Goal: Task Accomplishment & Management: Manage account settings

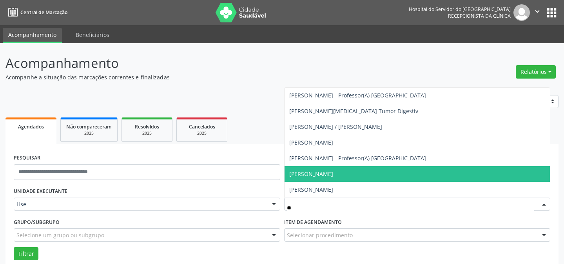
scroll to position [17, 0]
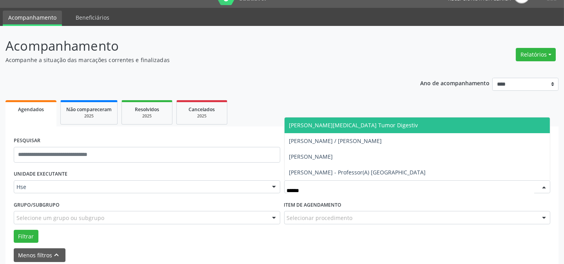
click at [351, 125] on span "[PERSON_NAME][MEDICAL_DATA] Tumor Digestiv" at bounding box center [353, 124] width 129 height 7
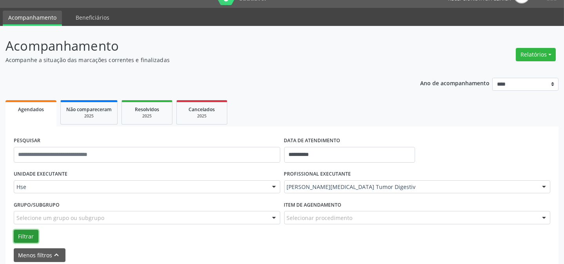
click at [31, 230] on button "Filtrar" at bounding box center [26, 235] width 25 height 13
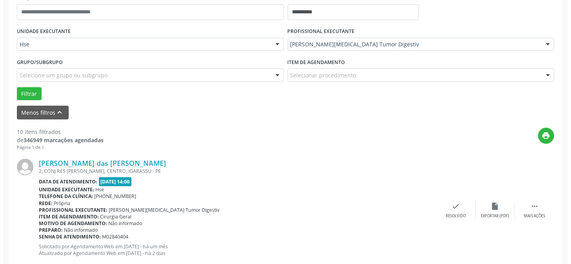
scroll to position [160, 0]
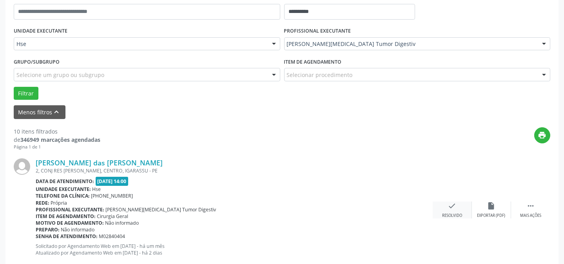
click at [456, 208] on icon "check" at bounding box center [452, 205] width 9 height 9
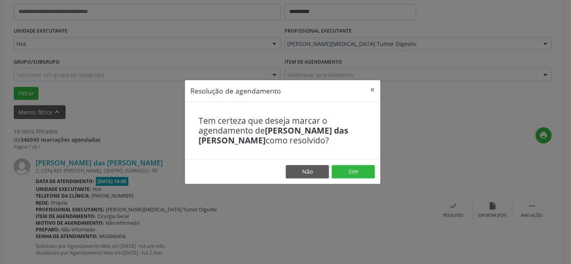
click at [339, 164] on footer "Não Sim" at bounding box center [282, 171] width 195 height 25
click at [338, 172] on button "Sim" at bounding box center [352, 171] width 43 height 13
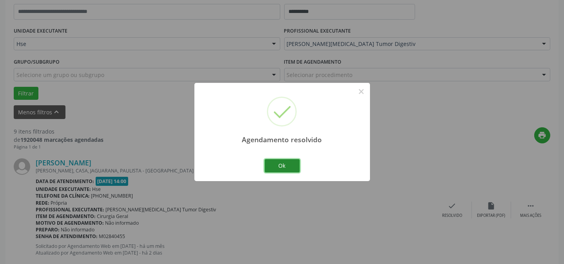
click at [291, 166] on button "Ok" at bounding box center [282, 165] width 35 height 13
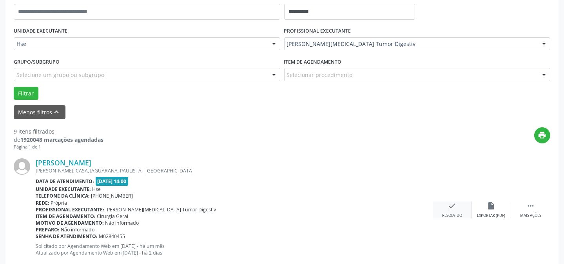
click at [442, 209] on div "check Resolvido" at bounding box center [452, 209] width 39 height 17
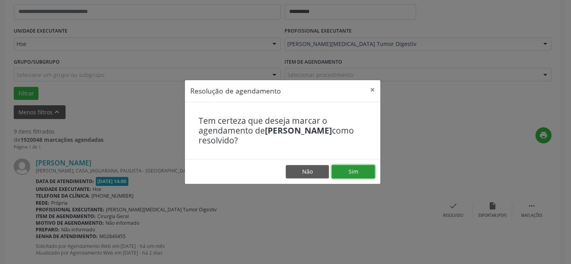
click at [360, 175] on button "Sim" at bounding box center [352, 171] width 43 height 13
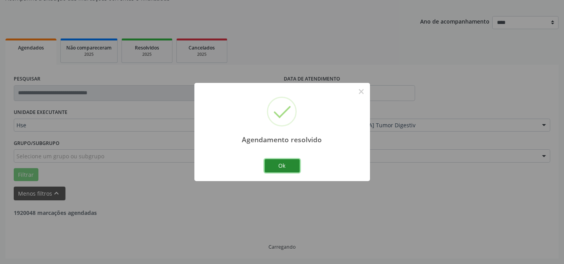
click at [281, 167] on button "Ok" at bounding box center [282, 165] width 35 height 13
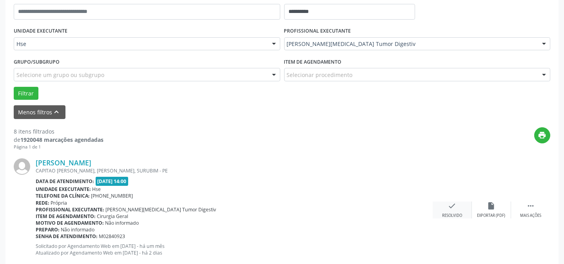
click at [454, 211] on div "check Resolvido" at bounding box center [452, 209] width 39 height 17
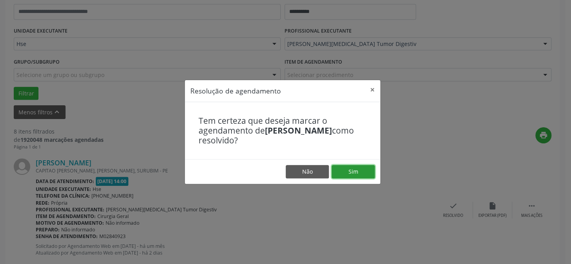
click at [355, 170] on button "Sim" at bounding box center [352, 171] width 43 height 13
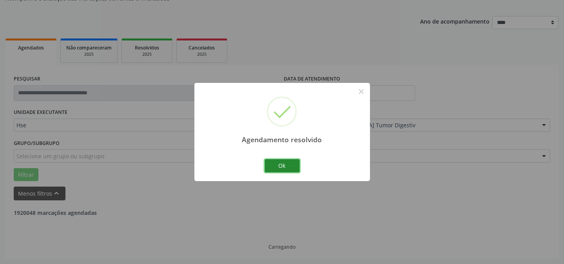
click at [288, 168] on button "Ok" at bounding box center [282, 165] width 35 height 13
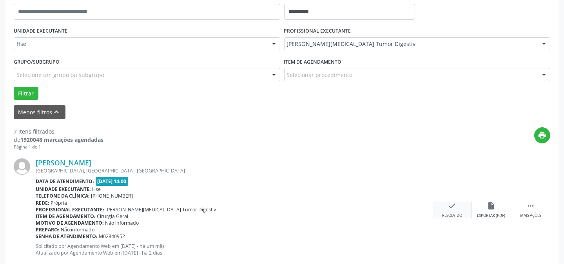
click at [450, 211] on div "check Resolvido" at bounding box center [452, 209] width 39 height 17
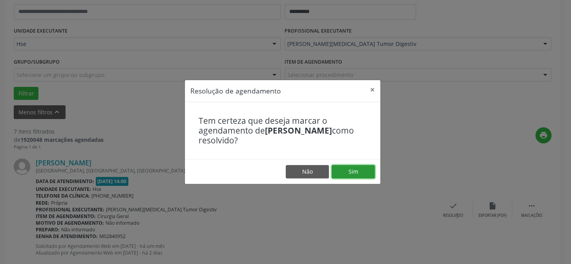
click at [356, 170] on button "Sim" at bounding box center [352, 171] width 43 height 13
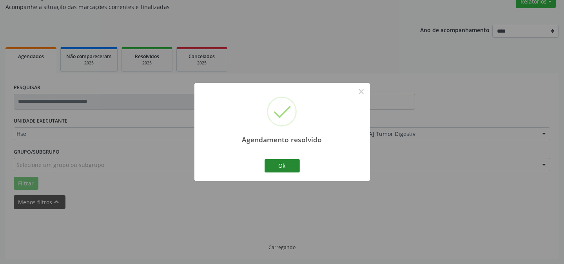
scroll to position [78, 0]
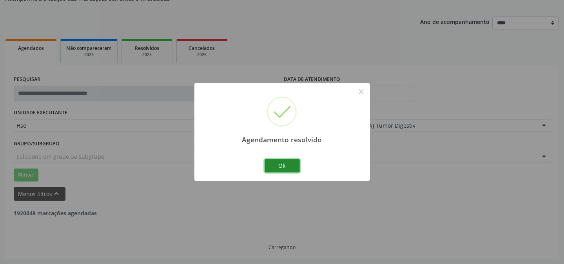
click at [290, 169] on button "Ok" at bounding box center [282, 165] width 35 height 13
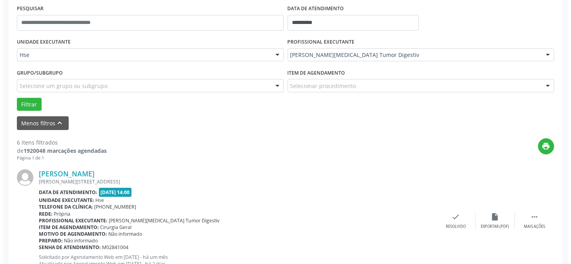
scroll to position [149, 0]
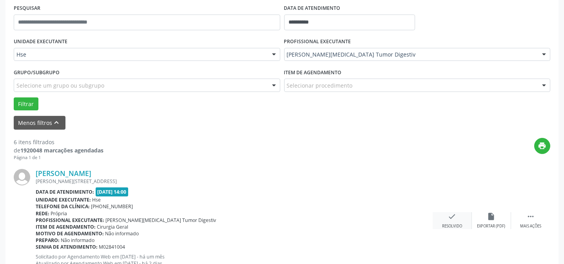
click at [453, 219] on icon "check" at bounding box center [452, 216] width 9 height 9
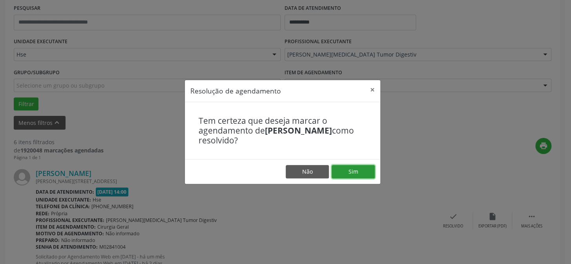
click at [349, 173] on button "Sim" at bounding box center [352, 171] width 43 height 13
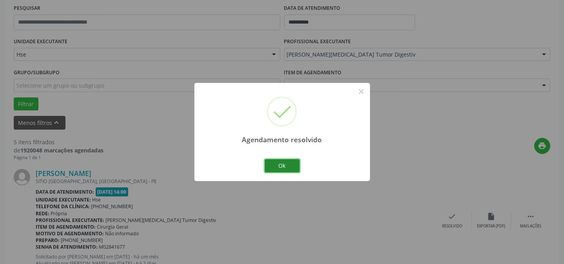
click at [270, 166] on button "Ok" at bounding box center [282, 165] width 35 height 13
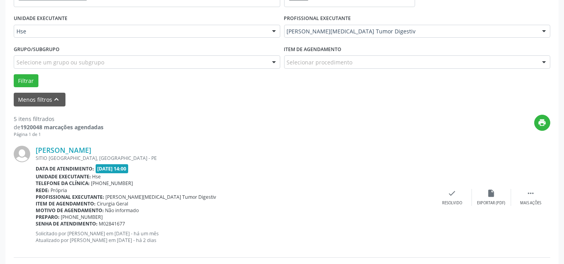
scroll to position [185, 0]
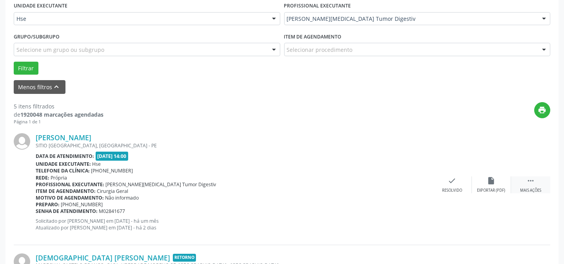
click at [525, 183] on div " Mais ações" at bounding box center [530, 184] width 39 height 17
click at [488, 180] on icon "alarm_off" at bounding box center [492, 180] width 9 height 9
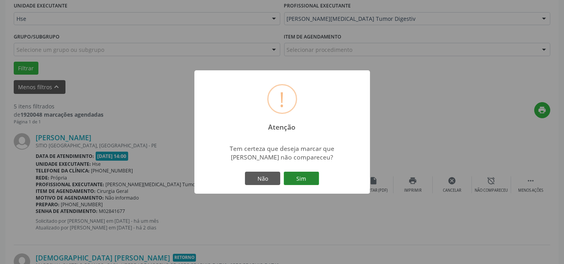
click at [310, 176] on button "Sim" at bounding box center [301, 177] width 35 height 13
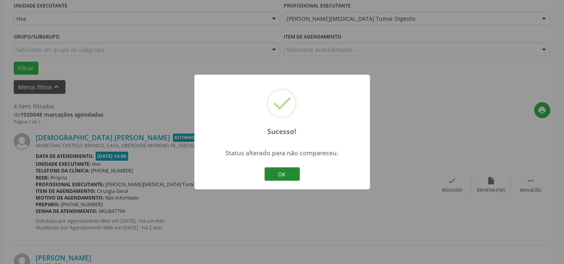
click at [278, 172] on button "OK" at bounding box center [282, 173] width 35 height 13
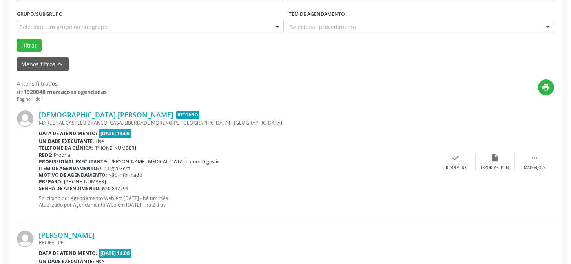
scroll to position [221, 0]
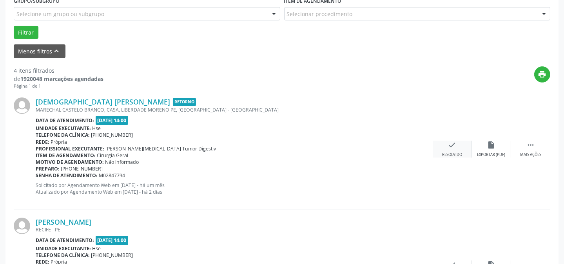
click at [451, 141] on icon "check" at bounding box center [452, 144] width 9 height 9
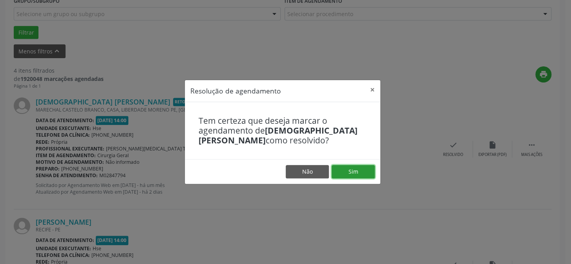
click at [347, 171] on button "Sim" at bounding box center [352, 171] width 43 height 13
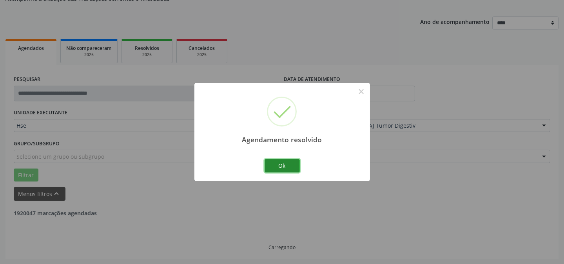
click at [276, 166] on button "Ok" at bounding box center [282, 165] width 35 height 13
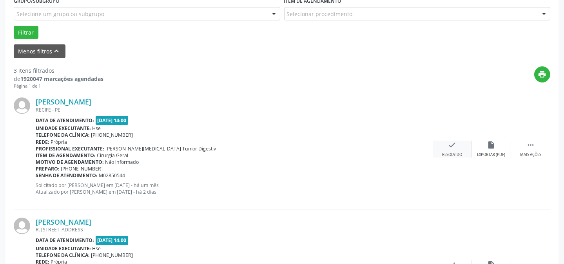
click at [455, 146] on icon "check" at bounding box center [452, 144] width 9 height 9
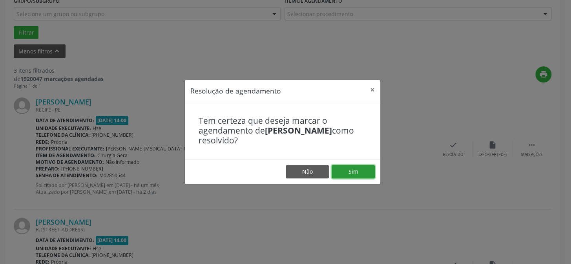
click at [362, 175] on button "Sim" at bounding box center [352, 171] width 43 height 13
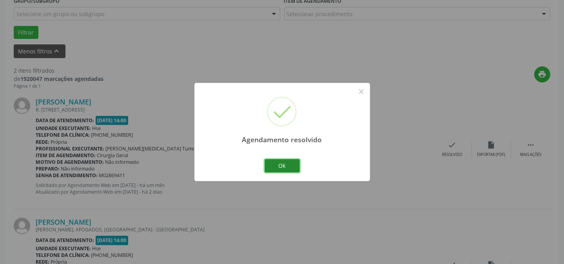
click at [290, 167] on button "Ok" at bounding box center [282, 165] width 35 height 13
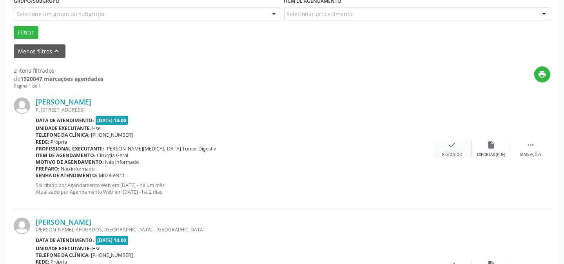
click at [451, 146] on icon "check" at bounding box center [452, 144] width 9 height 9
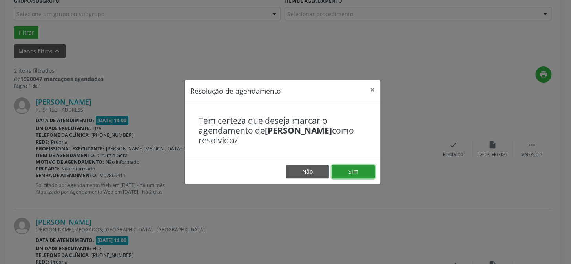
click at [356, 176] on button "Sim" at bounding box center [352, 171] width 43 height 13
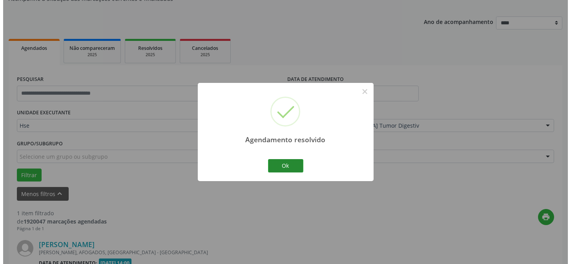
scroll to position [179, 0]
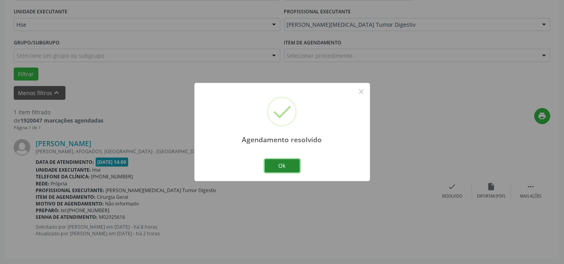
click at [275, 161] on button "Ok" at bounding box center [282, 165] width 35 height 13
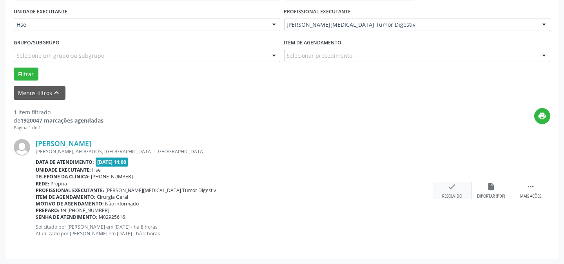
click at [445, 191] on div "check Resolvido" at bounding box center [452, 190] width 39 height 17
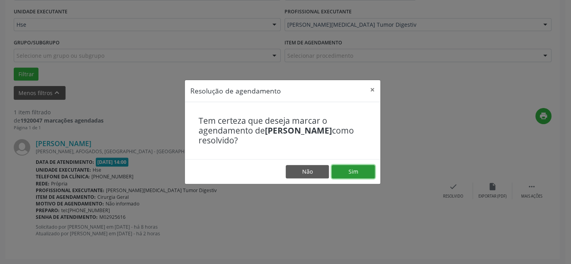
click at [357, 173] on button "Sim" at bounding box center [352, 171] width 43 height 13
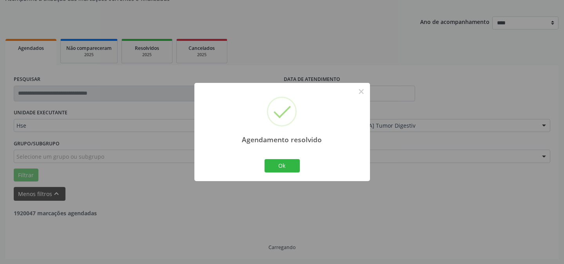
scroll to position [53, 0]
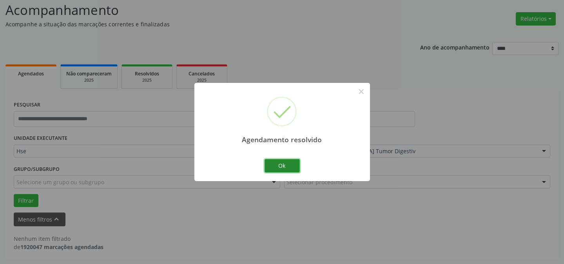
click at [275, 167] on button "Ok" at bounding box center [282, 165] width 35 height 13
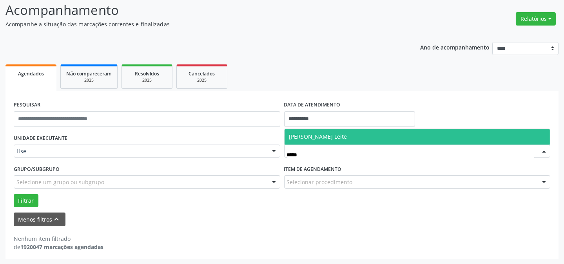
type input "******"
click at [340, 137] on span "[PERSON_NAME] Leite" at bounding box center [318, 136] width 58 height 7
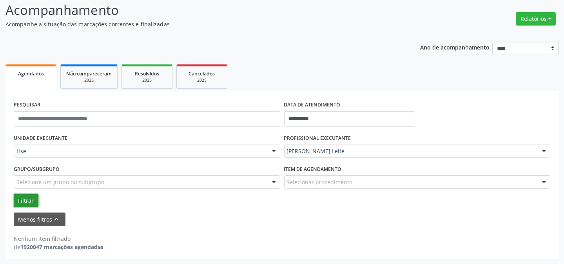
click at [25, 196] on button "Filtrar" at bounding box center [26, 200] width 25 height 13
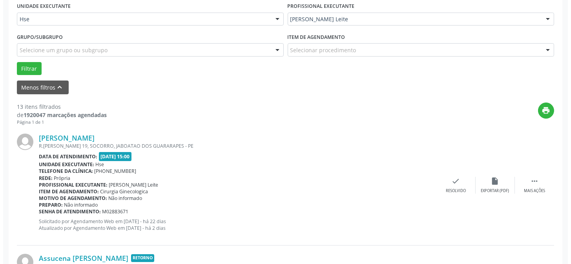
scroll to position [185, 0]
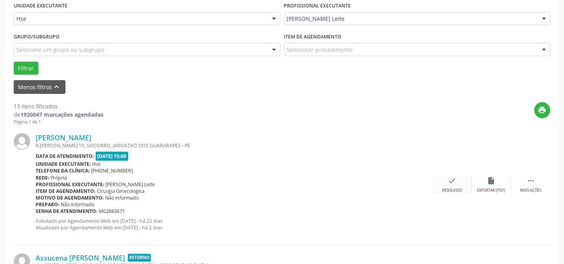
click at [460, 176] on div "check Resolvido" at bounding box center [452, 184] width 39 height 17
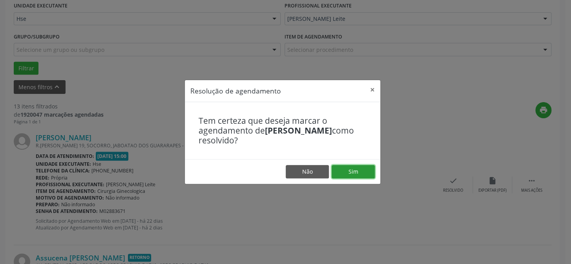
click at [354, 171] on button "Sim" at bounding box center [352, 171] width 43 height 13
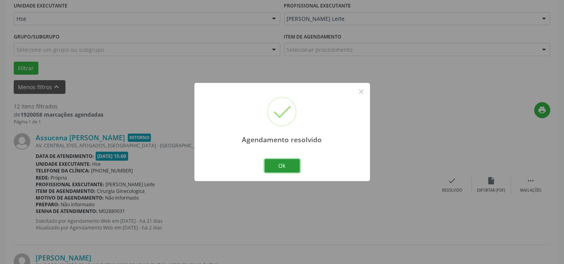
click at [289, 164] on button "Ok" at bounding box center [282, 165] width 35 height 13
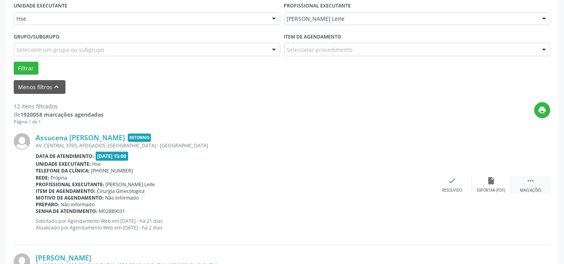
drag, startPoint x: 533, startPoint y: 187, endPoint x: 518, endPoint y: 185, distance: 15.8
click at [533, 187] on div "Mais ações" at bounding box center [530, 189] width 21 height 5
click at [478, 178] on div "alarm_off Não compareceu" at bounding box center [491, 184] width 39 height 17
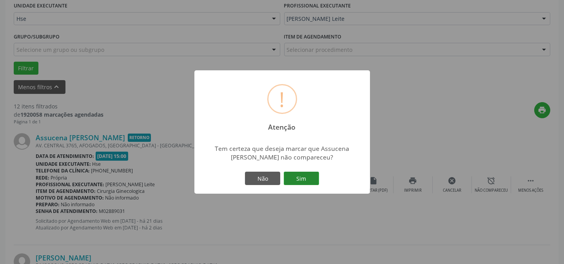
click at [307, 176] on button "Sim" at bounding box center [301, 177] width 35 height 13
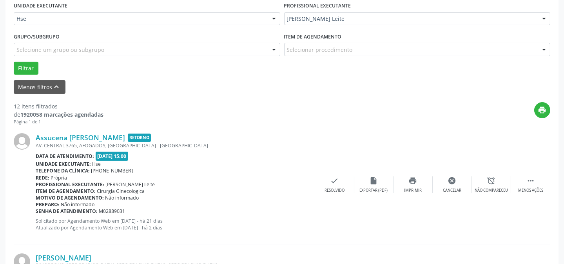
scroll to position [78, 0]
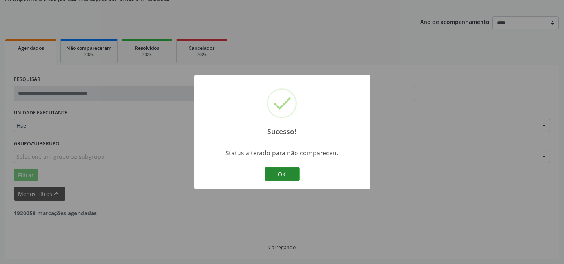
click at [278, 169] on button "OK" at bounding box center [282, 173] width 35 height 13
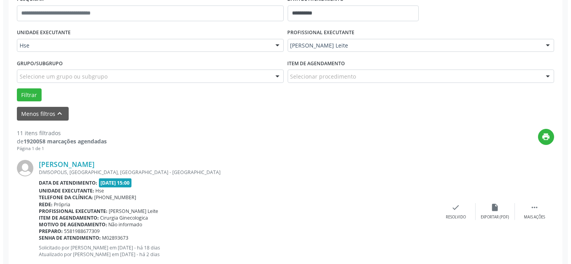
scroll to position [185, 0]
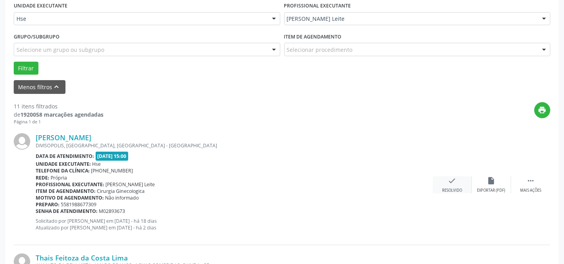
click at [447, 184] on div "check Resolvido" at bounding box center [452, 184] width 39 height 17
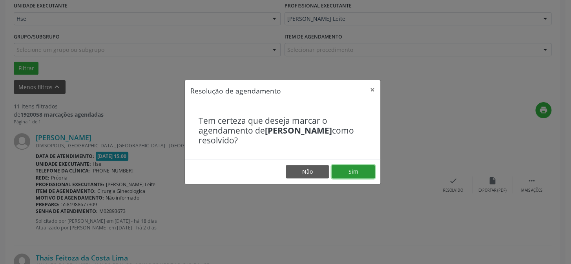
click at [350, 169] on button "Sim" at bounding box center [352, 171] width 43 height 13
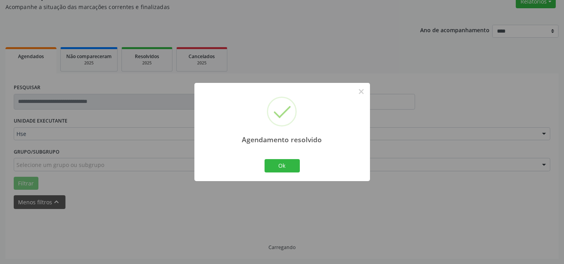
scroll to position [78, 0]
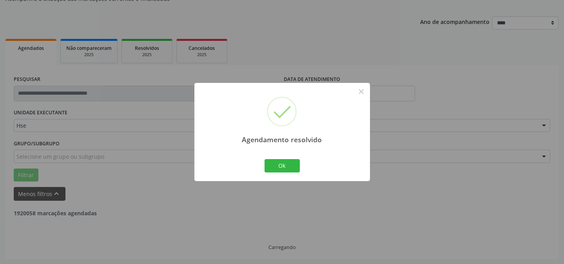
click at [262, 163] on div "Agendamento resolvido × Ok Cancel" at bounding box center [283, 132] width 176 height 98
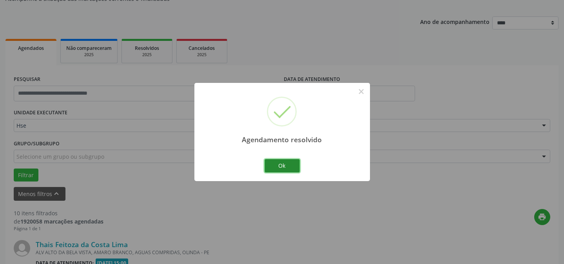
click at [284, 167] on button "Ok" at bounding box center [282, 165] width 35 height 13
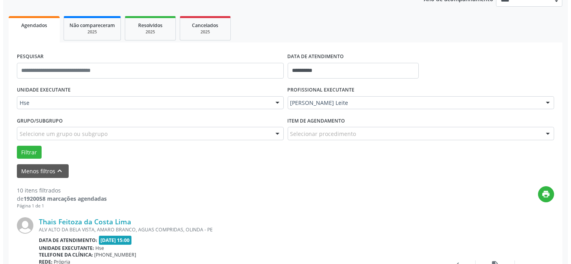
scroll to position [114, 0]
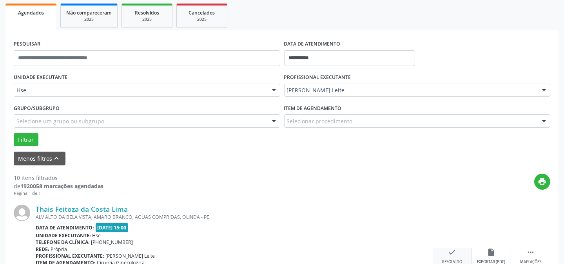
click at [447, 252] on div "check Resolvido" at bounding box center [452, 255] width 39 height 17
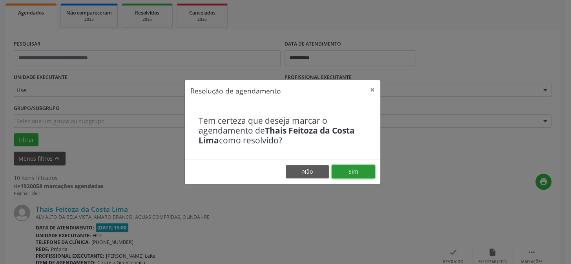
click at [360, 169] on button "Sim" at bounding box center [352, 171] width 43 height 13
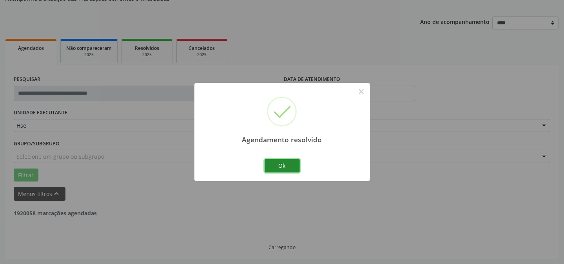
click at [282, 165] on button "Ok" at bounding box center [282, 165] width 35 height 13
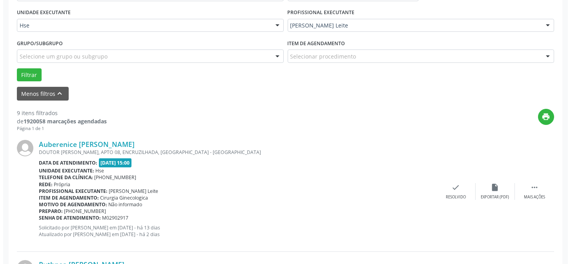
scroll to position [185, 0]
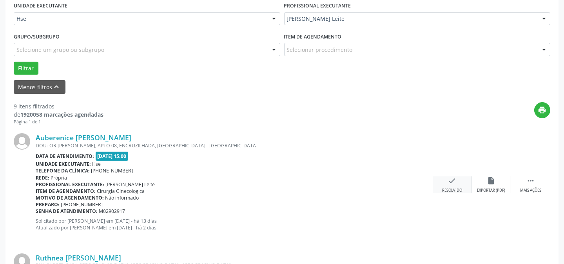
click at [460, 190] on div "Resolvido" at bounding box center [452, 189] width 20 height 5
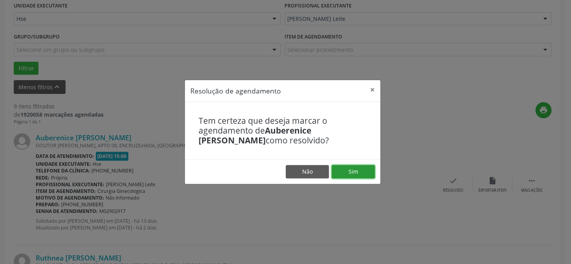
click at [355, 165] on button "Sim" at bounding box center [352, 171] width 43 height 13
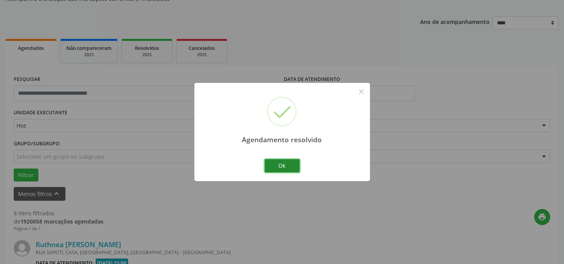
click at [289, 164] on button "Ok" at bounding box center [282, 165] width 35 height 13
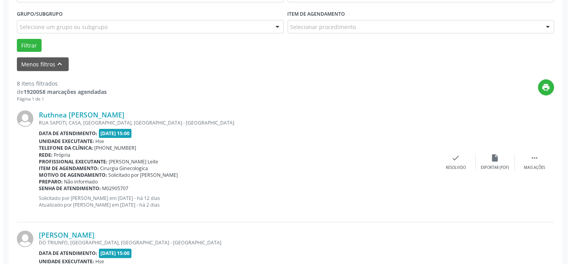
scroll to position [221, 0]
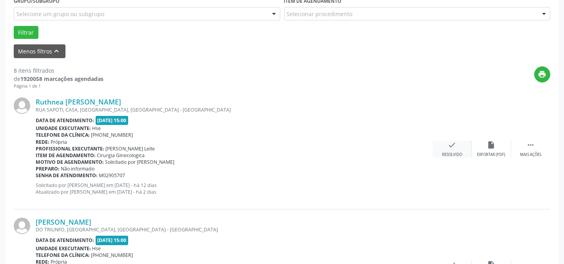
click at [451, 150] on div "check Resolvido" at bounding box center [452, 148] width 39 height 17
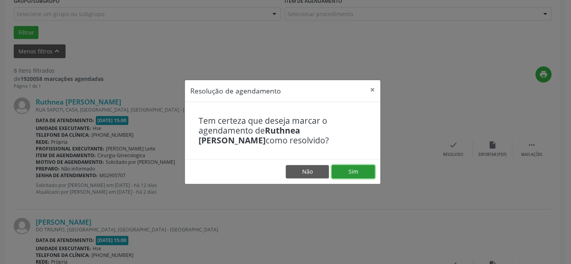
click at [348, 170] on button "Sim" at bounding box center [352, 171] width 43 height 13
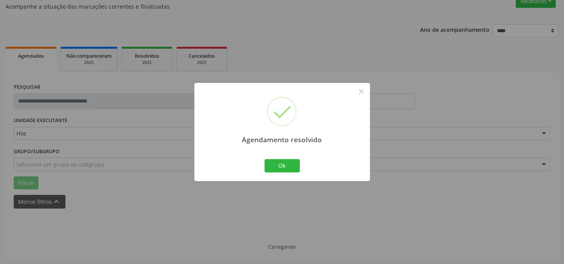
click at [277, 157] on div "Agendamento resolvido × Ok Cancel" at bounding box center [283, 132] width 176 height 98
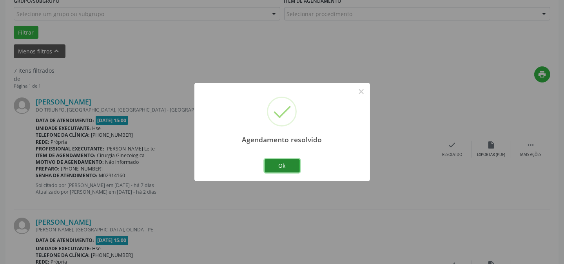
click at [278, 160] on button "Ok" at bounding box center [282, 165] width 35 height 13
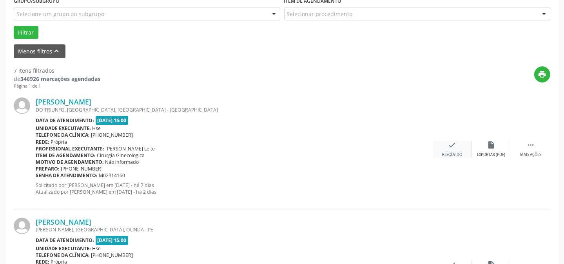
click at [456, 148] on div "check Resolvido" at bounding box center [452, 148] width 39 height 17
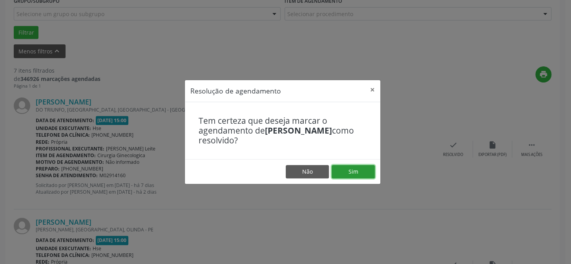
click at [356, 169] on button "Sim" at bounding box center [352, 171] width 43 height 13
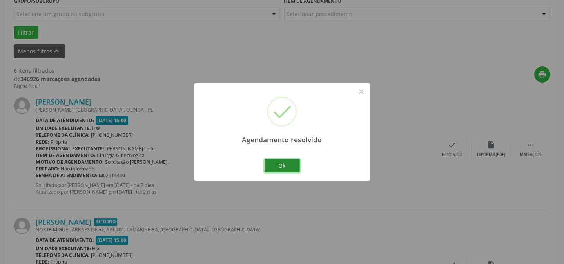
click at [289, 161] on button "Ok" at bounding box center [282, 165] width 35 height 13
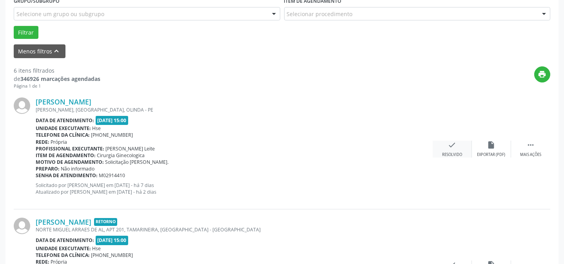
click at [455, 155] on div "Resolvido" at bounding box center [452, 154] width 20 height 5
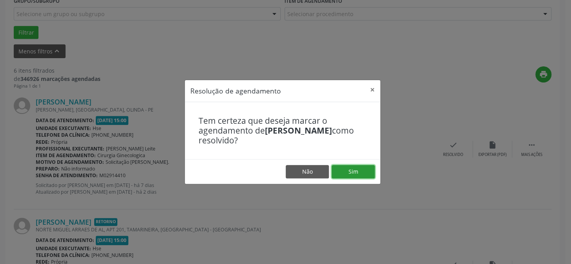
click at [353, 166] on button "Sim" at bounding box center [352, 171] width 43 height 13
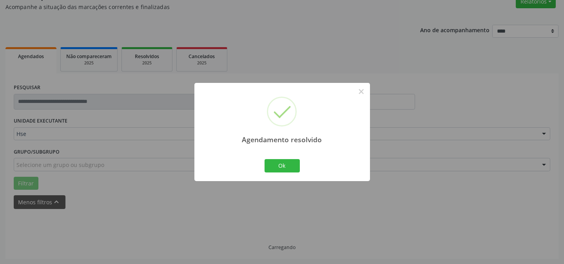
scroll to position [78, 0]
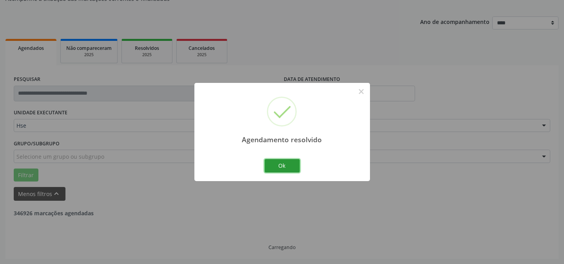
click at [287, 161] on button "Ok" at bounding box center [282, 165] width 35 height 13
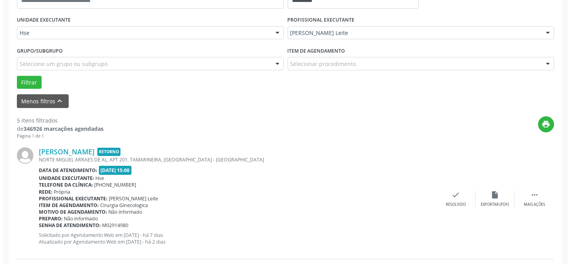
scroll to position [185, 0]
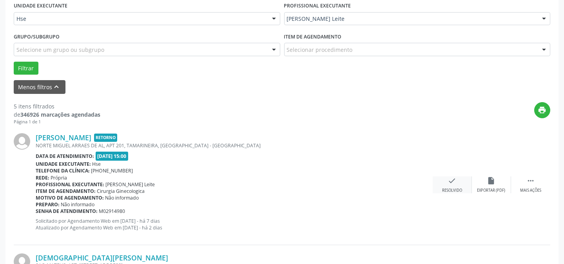
click at [454, 182] on icon "check" at bounding box center [452, 180] width 9 height 9
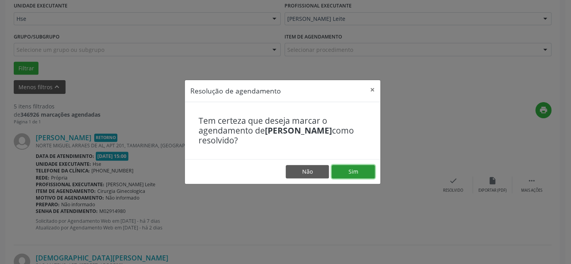
click at [367, 169] on button "Sim" at bounding box center [352, 171] width 43 height 13
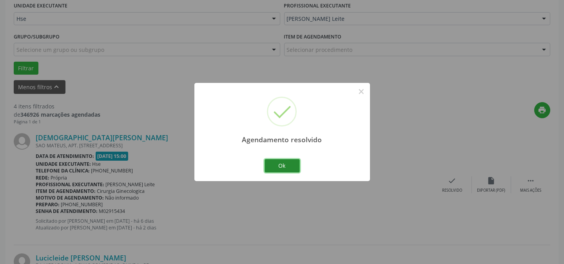
click at [284, 166] on button "Ok" at bounding box center [282, 165] width 35 height 13
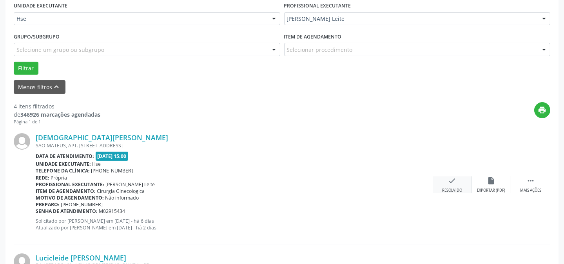
click at [457, 186] on div "check Resolvido" at bounding box center [452, 184] width 39 height 17
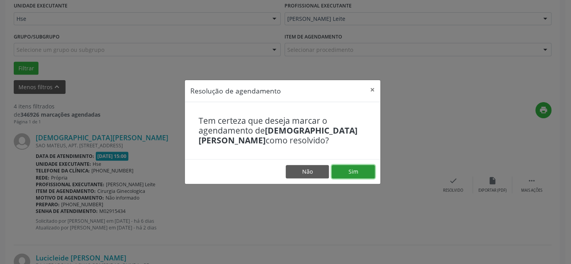
click at [353, 172] on button "Sim" at bounding box center [352, 171] width 43 height 13
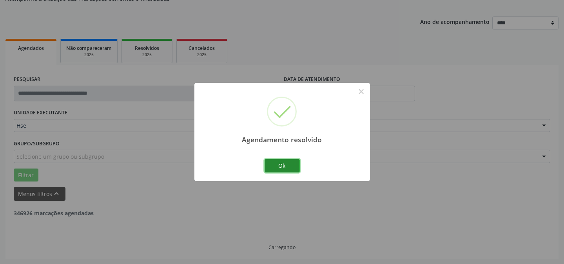
click at [282, 164] on button "Ok" at bounding box center [282, 165] width 35 height 13
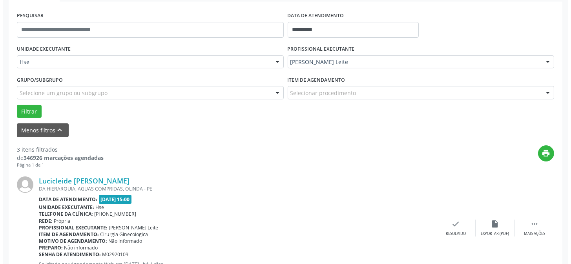
scroll to position [149, 0]
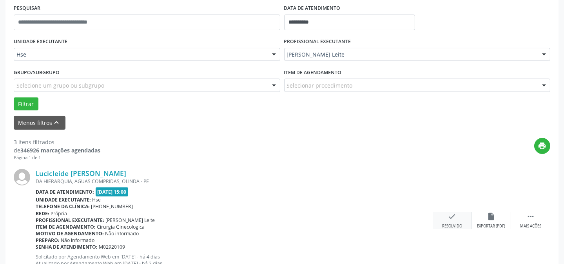
click at [446, 218] on div "check Resolvido" at bounding box center [452, 220] width 39 height 17
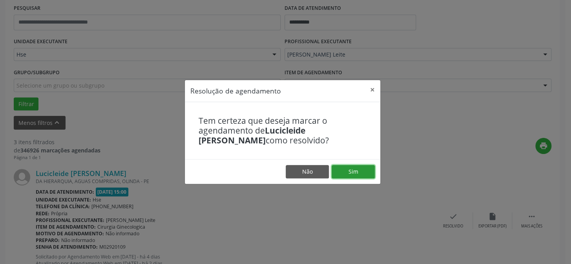
click at [357, 169] on button "Sim" at bounding box center [352, 171] width 43 height 13
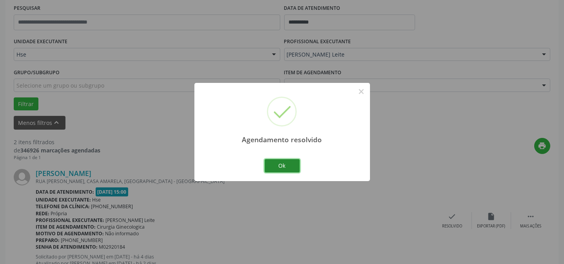
click at [290, 164] on button "Ok" at bounding box center [282, 165] width 35 height 13
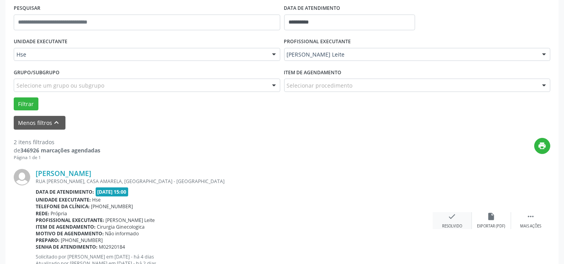
click at [459, 216] on div "check Resolvido" at bounding box center [452, 220] width 39 height 17
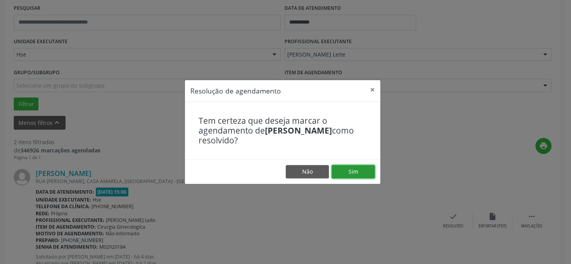
click at [367, 174] on button "Sim" at bounding box center [352, 171] width 43 height 13
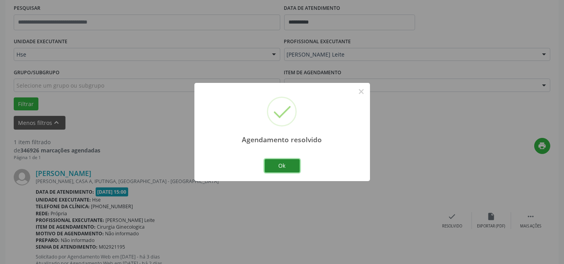
click at [282, 165] on button "Ok" at bounding box center [282, 165] width 35 height 13
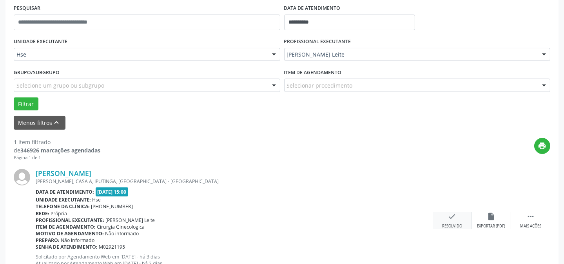
click at [459, 224] on div "Resolvido" at bounding box center [452, 225] width 20 height 5
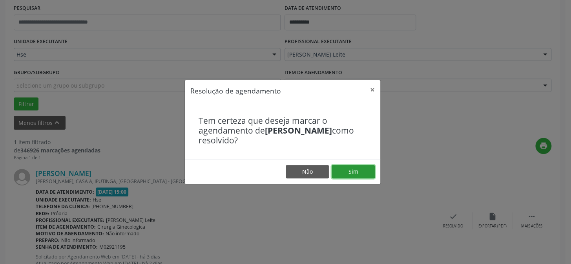
click at [341, 173] on button "Sim" at bounding box center [352, 171] width 43 height 13
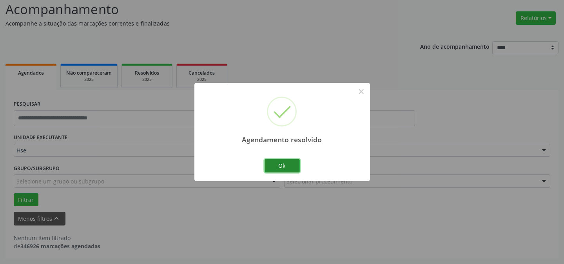
scroll to position [53, 0]
click at [293, 168] on button "Ok" at bounding box center [282, 165] width 35 height 13
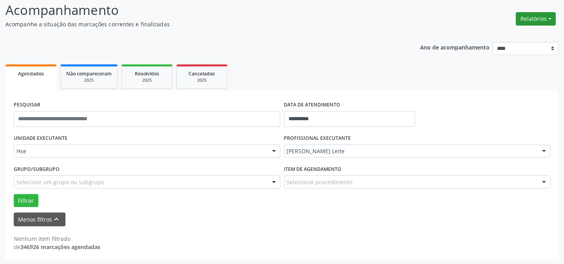
click at [528, 19] on button "Relatórios" at bounding box center [536, 18] width 40 height 13
click at [518, 33] on link "Agendamentos" at bounding box center [514, 35] width 84 height 11
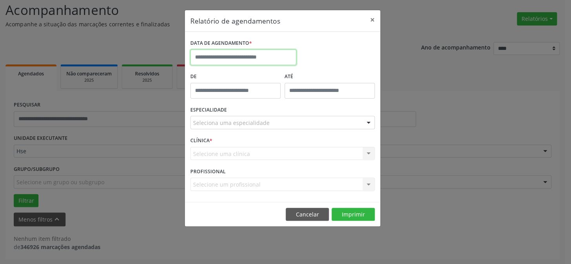
click at [240, 53] on input "text" at bounding box center [243, 57] width 106 height 16
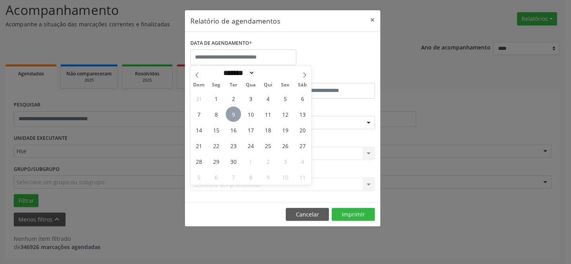
click at [230, 113] on span "9" at bounding box center [233, 113] width 15 height 15
type input "**********"
click at [231, 114] on span "9" at bounding box center [233, 113] width 15 height 15
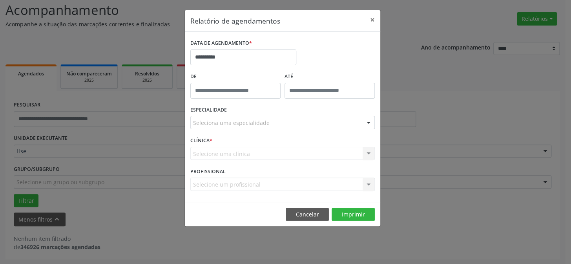
click at [231, 114] on div "ESPECIALIDADE Seleciona uma especialidade Todas as especialidades Alergologia A…" at bounding box center [282, 119] width 188 height 31
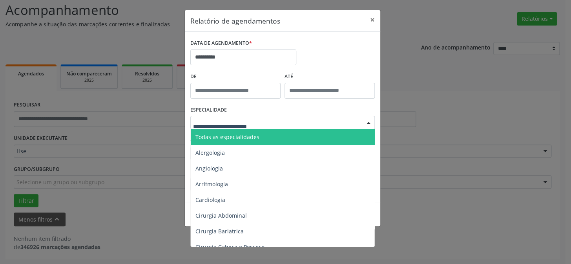
click at [235, 139] on span "Todas as especialidades" at bounding box center [227, 136] width 64 height 7
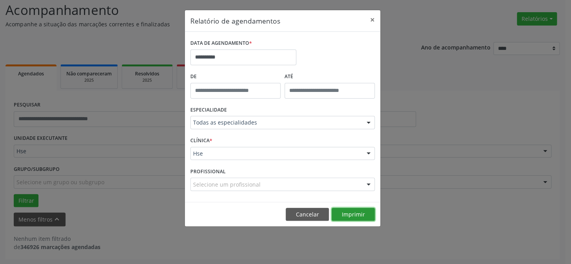
click at [353, 207] on button "Imprimir" at bounding box center [352, 213] width 43 height 13
click at [372, 16] on button "×" at bounding box center [372, 19] width 16 height 19
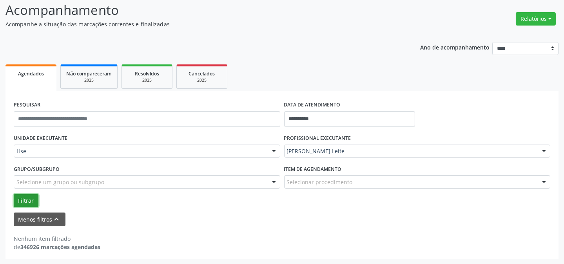
click at [25, 196] on button "Filtrar" at bounding box center [26, 200] width 25 height 13
click at [531, 23] on button "Relatórios" at bounding box center [536, 18] width 40 height 13
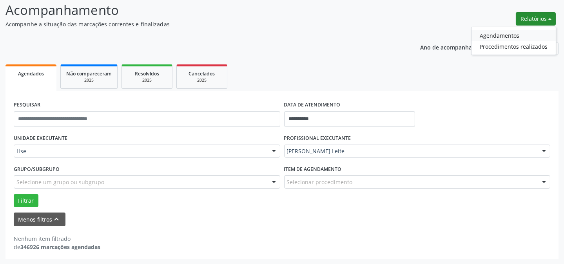
click at [503, 34] on link "Agendamentos" at bounding box center [514, 35] width 84 height 11
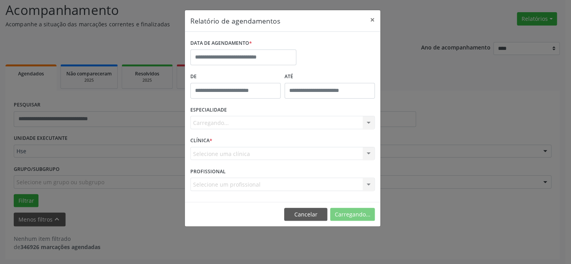
drag, startPoint x: 224, startPoint y: 49, endPoint x: 226, endPoint y: 55, distance: 6.8
click at [225, 51] on div "DATA DE AGENDAMENTO *" at bounding box center [243, 51] width 106 height 28
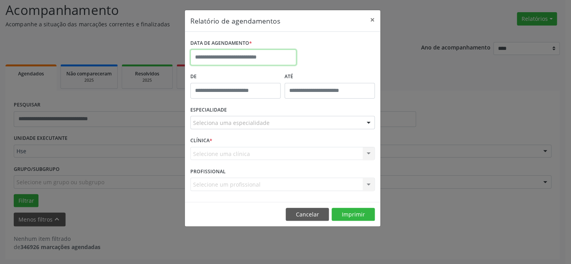
click at [239, 58] on input "text" at bounding box center [243, 57] width 106 height 16
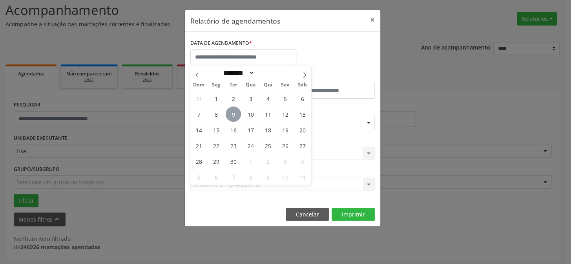
click at [235, 113] on span "9" at bounding box center [233, 113] width 15 height 15
type input "**********"
click at [235, 113] on span "9" at bounding box center [233, 113] width 15 height 15
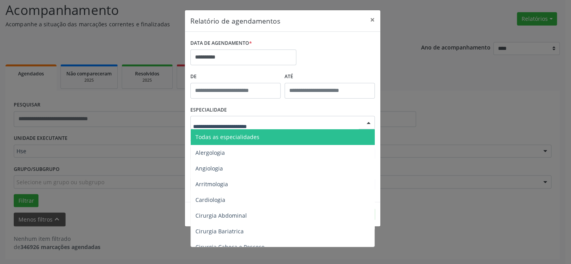
click at [237, 138] on span "Todas as especialidades" at bounding box center [227, 136] width 64 height 7
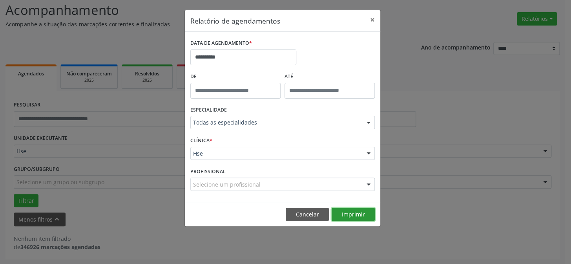
click at [350, 212] on button "Imprimir" at bounding box center [352, 213] width 43 height 13
click at [373, 17] on button "×" at bounding box center [372, 19] width 16 height 19
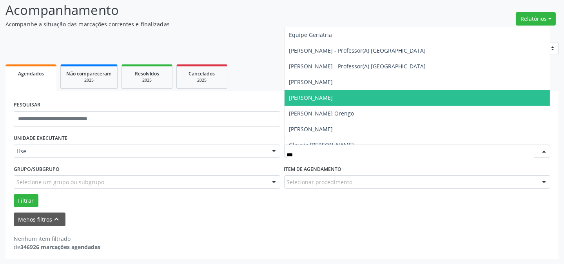
click at [333, 98] on span "[PERSON_NAME]" at bounding box center [311, 97] width 44 height 7
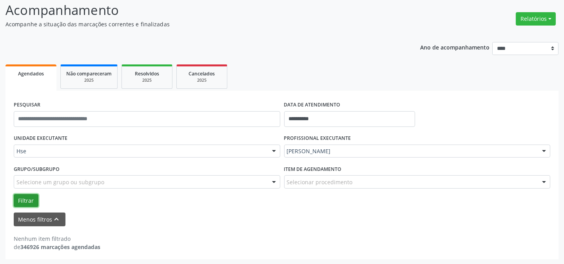
click at [25, 199] on button "Filtrar" at bounding box center [26, 200] width 25 height 13
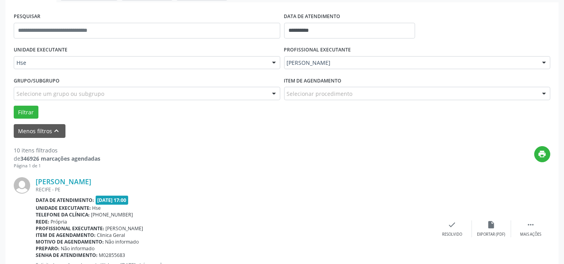
scroll to position [160, 0]
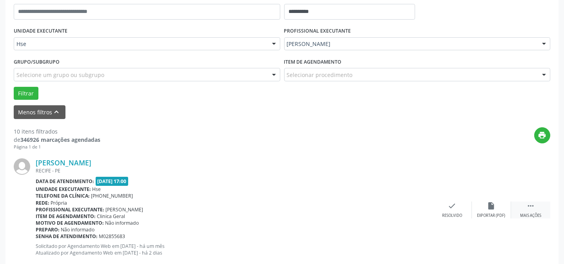
click at [528, 208] on icon "" at bounding box center [531, 205] width 9 height 9
click at [500, 205] on div "alarm_off Não compareceu" at bounding box center [491, 209] width 39 height 17
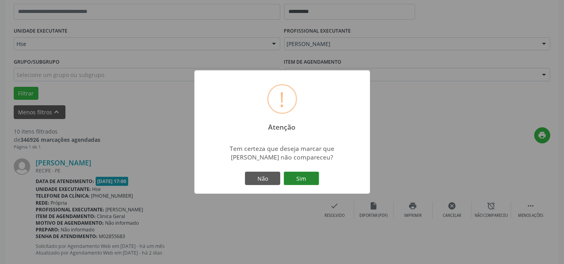
click at [298, 176] on button "Sim" at bounding box center [301, 177] width 35 height 13
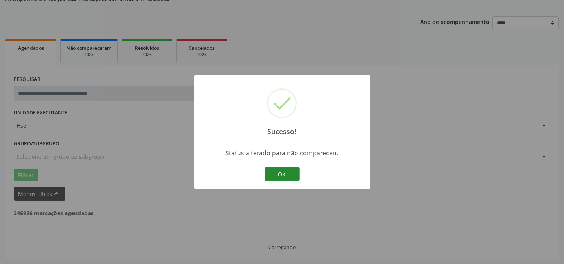
click at [283, 178] on button "OK" at bounding box center [282, 173] width 35 height 13
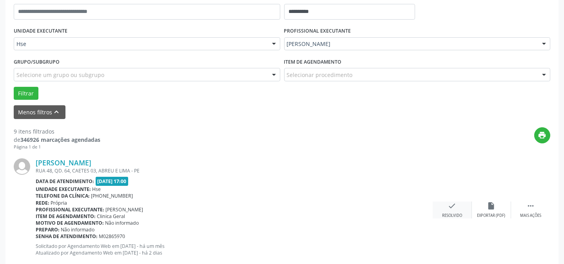
click at [459, 209] on div "check Resolvido" at bounding box center [452, 209] width 39 height 17
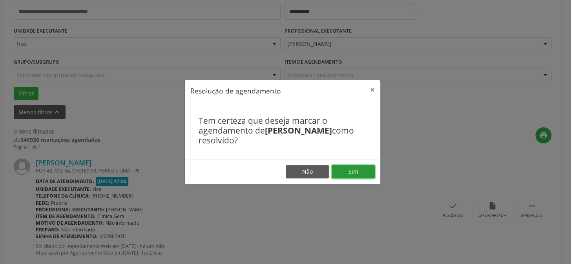
click at [370, 174] on button "Sim" at bounding box center [352, 171] width 43 height 13
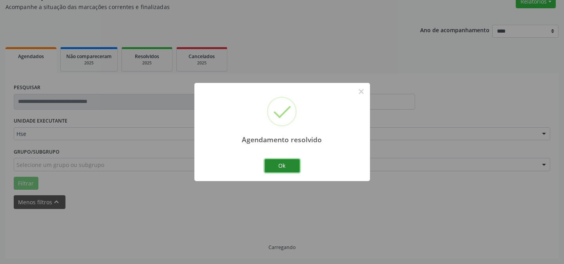
click at [278, 168] on button "Ok" at bounding box center [282, 165] width 35 height 13
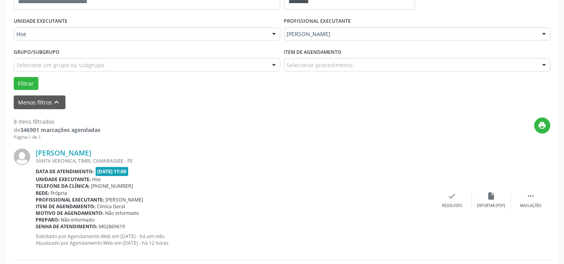
scroll to position [177, 0]
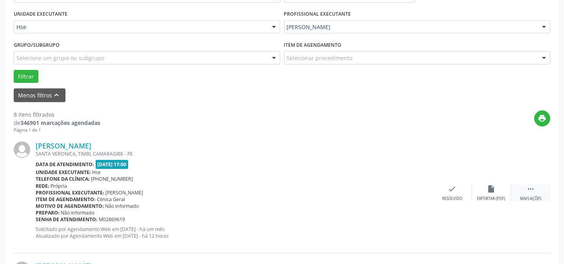
click at [531, 190] on icon "" at bounding box center [531, 188] width 9 height 9
click at [481, 183] on div "[PERSON_NAME] SANTA VERONICA, [GEOGRAPHIC_DATA], CAMARAGIBE - PE Data de atendi…" at bounding box center [282, 193] width 537 height 120
click at [492, 193] on div "alarm_off Não compareceu" at bounding box center [491, 192] width 39 height 17
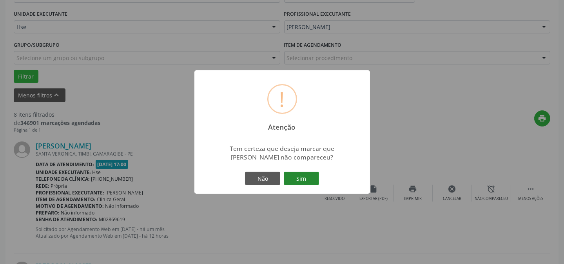
click at [291, 173] on button "Sim" at bounding box center [301, 177] width 35 height 13
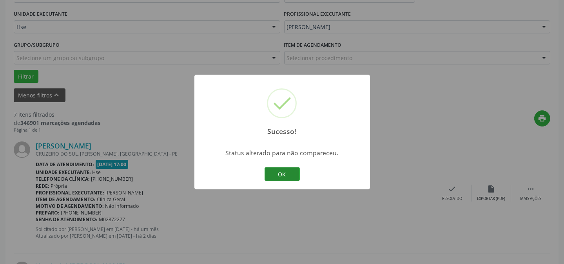
click at [280, 180] on button "OK" at bounding box center [282, 173] width 35 height 13
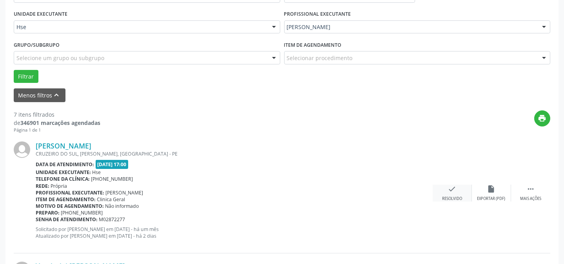
click at [453, 188] on icon "check" at bounding box center [452, 188] width 9 height 9
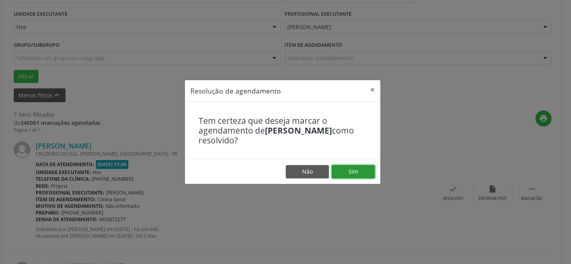
click at [360, 168] on button "Sim" at bounding box center [352, 171] width 43 height 13
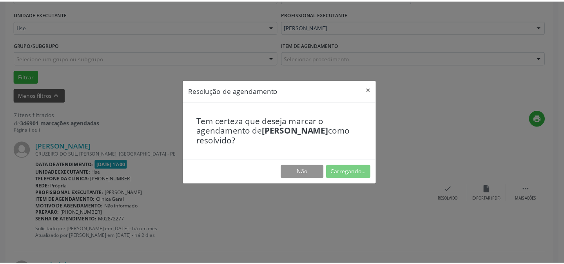
scroll to position [70, 0]
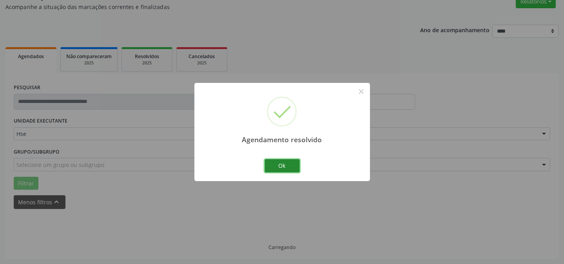
click at [296, 167] on button "Ok" at bounding box center [282, 165] width 35 height 13
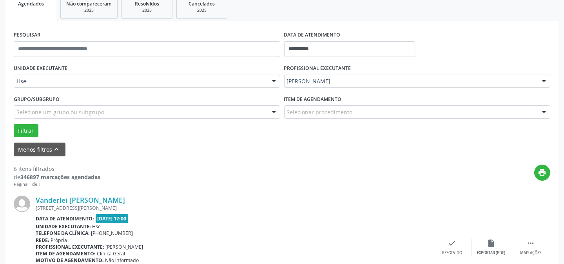
scroll to position [141, 0]
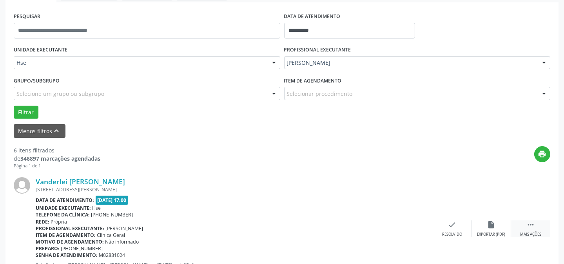
click at [526, 226] on div " Mais ações" at bounding box center [530, 228] width 39 height 17
click at [494, 221] on icon "alarm_off" at bounding box center [492, 224] width 9 height 9
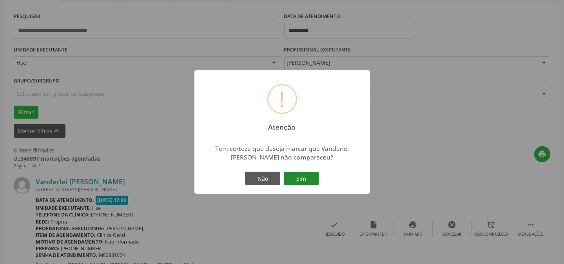
click at [312, 174] on button "Sim" at bounding box center [301, 177] width 35 height 13
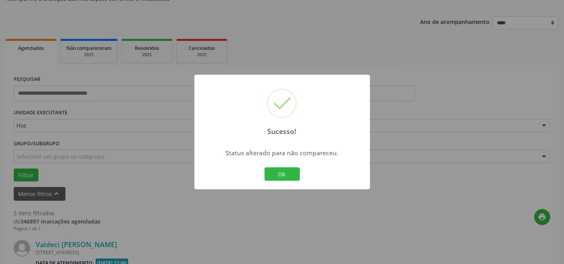
click at [273, 166] on div "OK Cancel" at bounding box center [282, 174] width 39 height 16
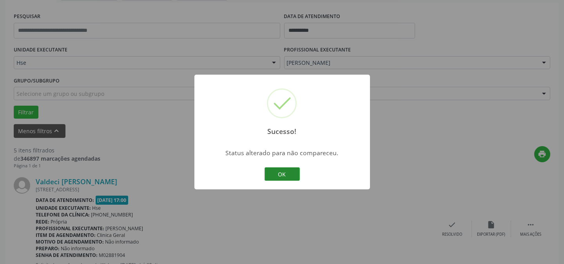
click at [283, 172] on button "OK" at bounding box center [282, 173] width 35 height 13
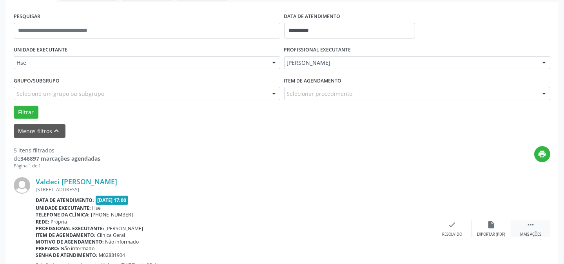
click at [519, 226] on div " Mais ações" at bounding box center [530, 228] width 39 height 17
click at [475, 220] on div "alarm_off Não compareceu" at bounding box center [491, 228] width 39 height 17
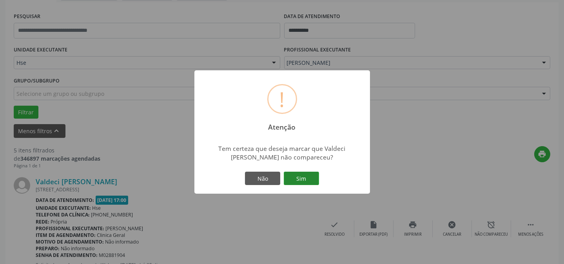
click at [294, 179] on button "Sim" at bounding box center [301, 177] width 35 height 13
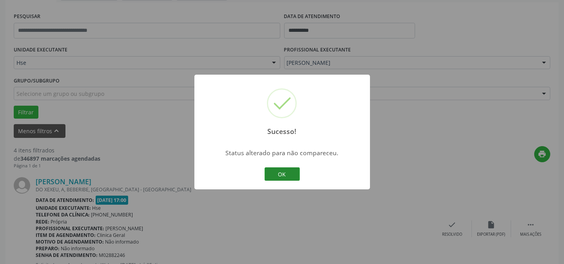
click at [285, 176] on button "OK" at bounding box center [282, 173] width 35 height 13
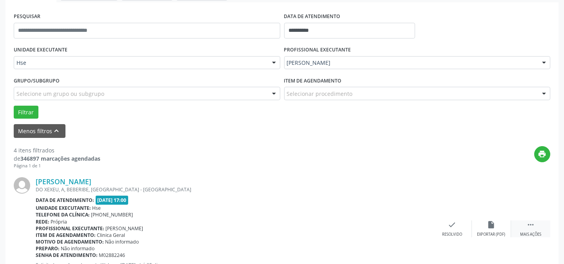
click at [542, 227] on div " Mais ações" at bounding box center [530, 228] width 39 height 17
click at [475, 221] on div "alarm_off Não compareceu" at bounding box center [491, 228] width 39 height 17
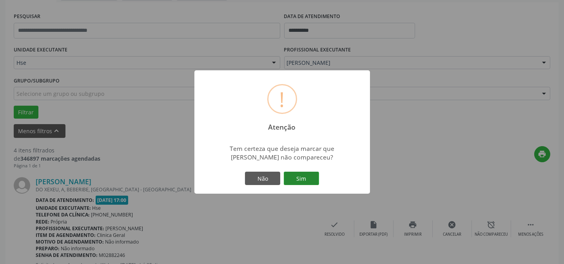
click at [311, 180] on button "Sim" at bounding box center [301, 177] width 35 height 13
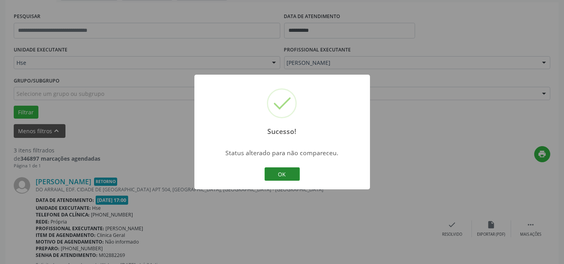
click at [281, 173] on button "OK" at bounding box center [282, 173] width 35 height 13
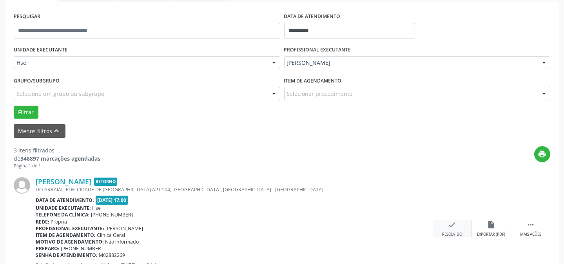
click at [451, 225] on icon "check" at bounding box center [452, 224] width 9 height 9
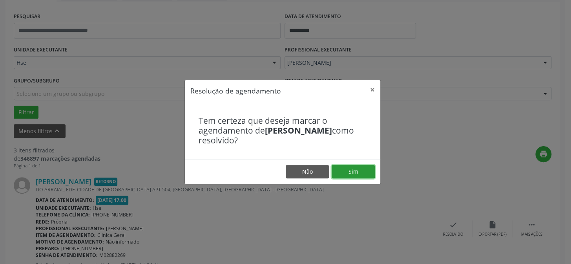
click at [351, 175] on button "Sim" at bounding box center [352, 171] width 43 height 13
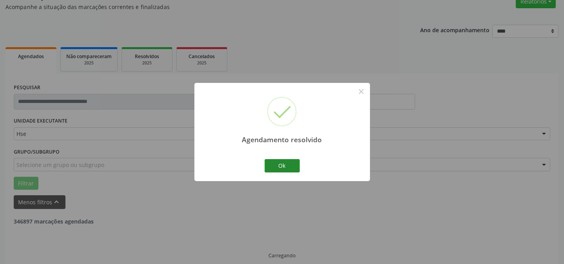
scroll to position [78, 0]
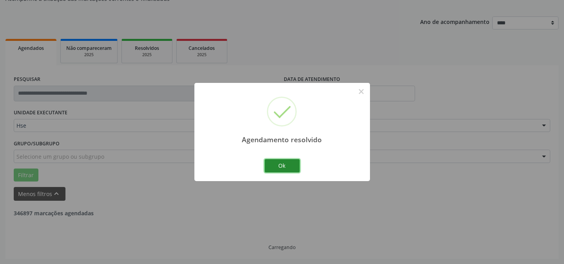
click at [278, 163] on button "Ok" at bounding box center [282, 165] width 35 height 13
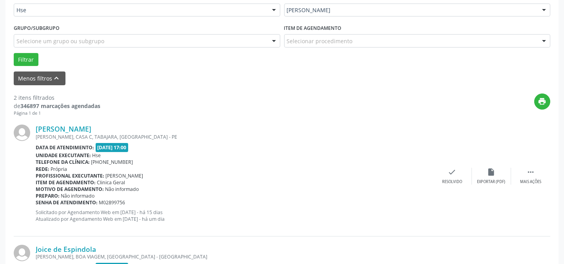
scroll to position [221, 0]
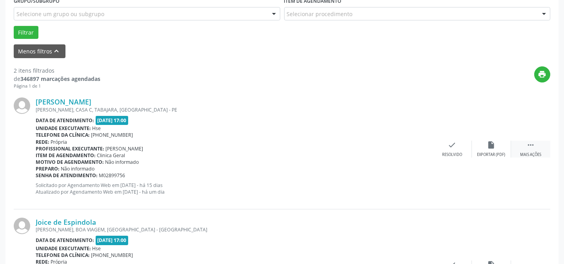
click at [526, 156] on div "Mais ações" at bounding box center [530, 154] width 21 height 5
click at [477, 147] on div "alarm_off Não compareceu" at bounding box center [491, 148] width 39 height 17
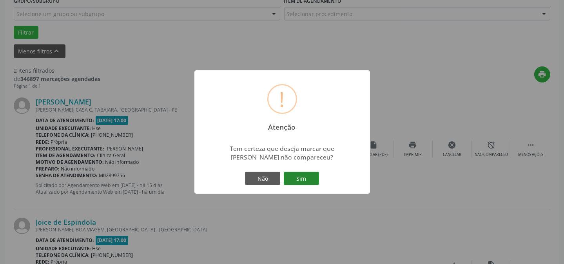
click at [307, 175] on button "Sim" at bounding box center [301, 177] width 35 height 13
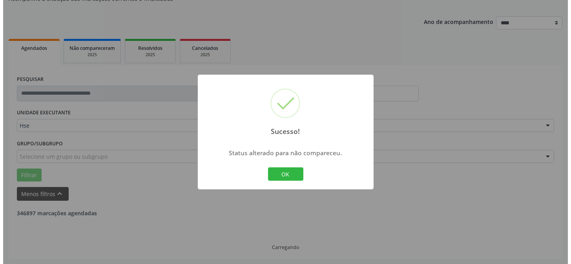
scroll to position [179, 0]
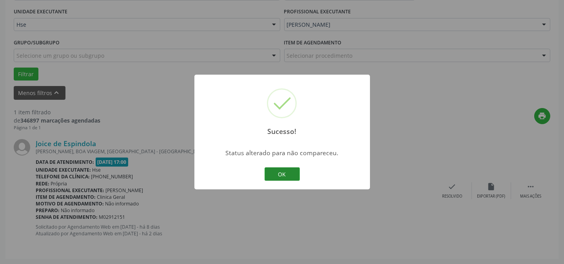
click at [286, 167] on button "OK" at bounding box center [282, 173] width 35 height 13
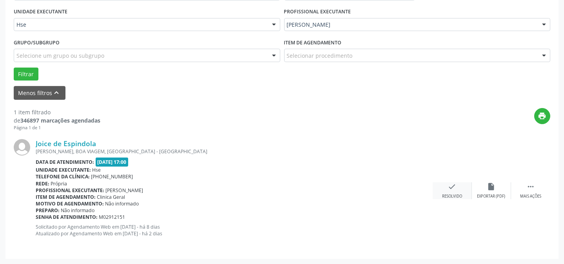
click at [460, 189] on div "check Resolvido" at bounding box center [452, 190] width 39 height 17
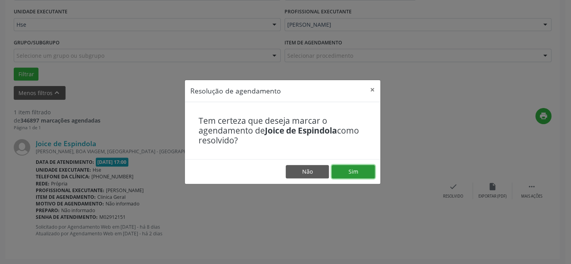
click at [360, 167] on button "Sim" at bounding box center [352, 171] width 43 height 13
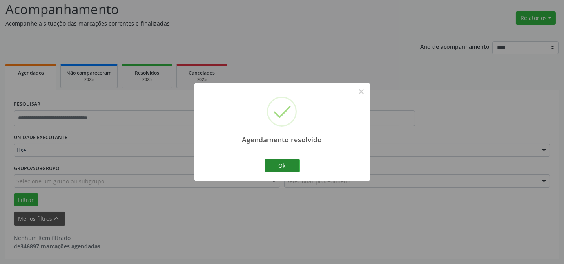
scroll to position [53, 0]
click at [287, 164] on button "Ok" at bounding box center [282, 165] width 35 height 13
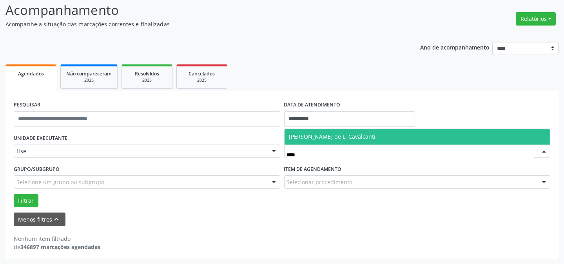
type input "*****"
click at [342, 129] on span "[PERSON_NAME] de L. Cavalcanti" at bounding box center [418, 137] width 266 height 16
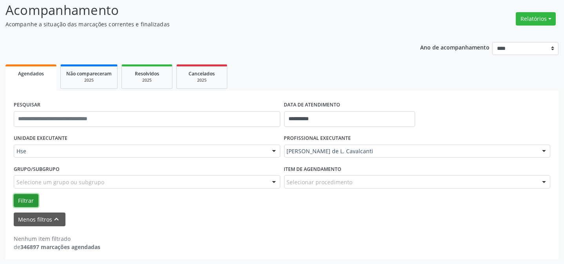
click at [26, 194] on button "Filtrar" at bounding box center [26, 200] width 25 height 13
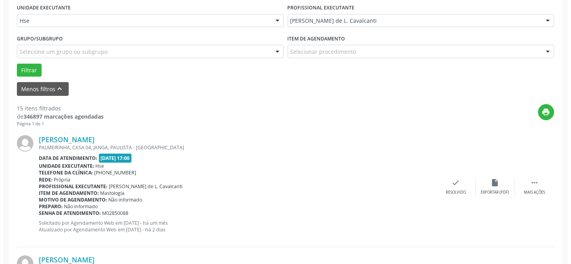
scroll to position [196, 0]
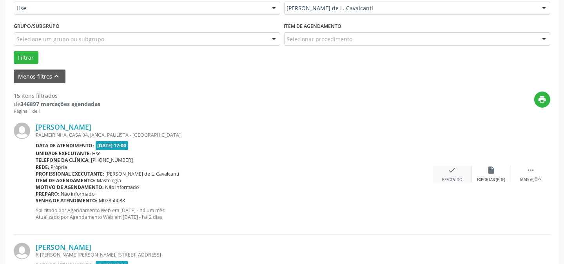
click at [456, 177] on div "Resolvido" at bounding box center [452, 179] width 20 height 5
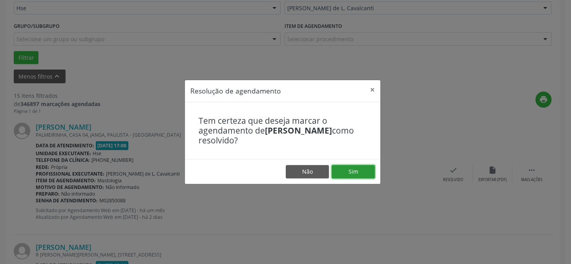
click at [354, 173] on button "Sim" at bounding box center [352, 171] width 43 height 13
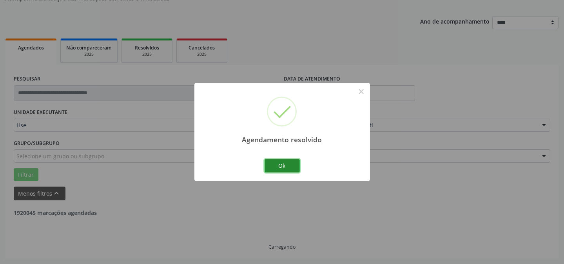
click at [280, 166] on button "Ok" at bounding box center [282, 165] width 35 height 13
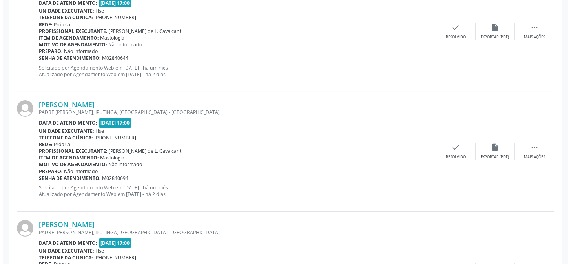
scroll to position [267, 0]
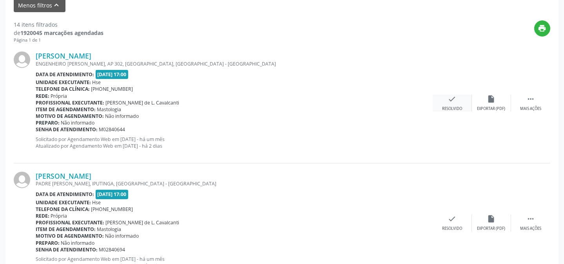
click at [457, 106] on div "Resolvido" at bounding box center [452, 108] width 20 height 5
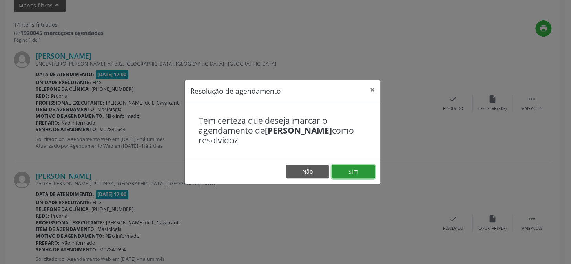
click at [345, 167] on button "Sim" at bounding box center [352, 171] width 43 height 13
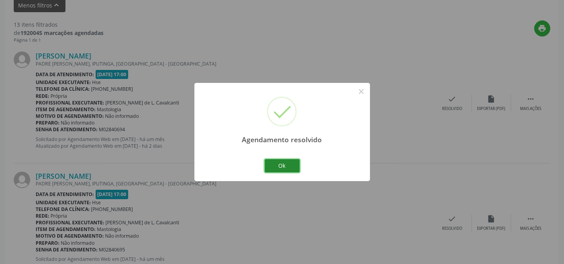
click at [287, 161] on button "Ok" at bounding box center [282, 165] width 35 height 13
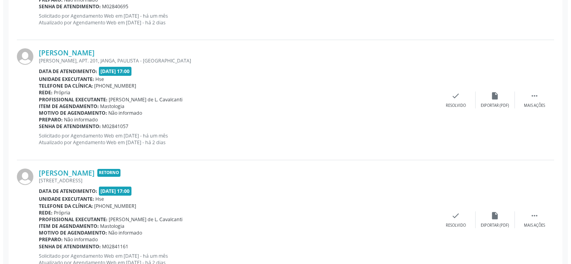
scroll to position [517, 0]
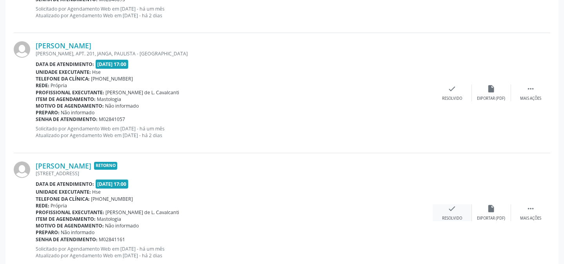
click at [455, 208] on icon "check" at bounding box center [452, 208] width 9 height 9
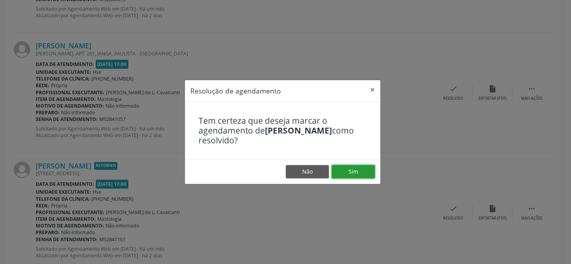
click at [363, 175] on button "Sim" at bounding box center [352, 171] width 43 height 13
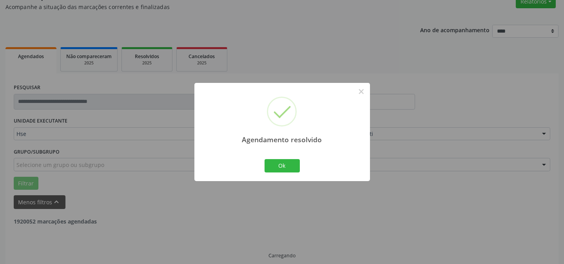
scroll to position [78, 0]
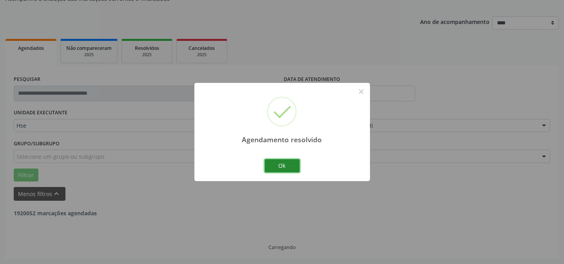
click at [287, 164] on button "Ok" at bounding box center [282, 165] width 35 height 13
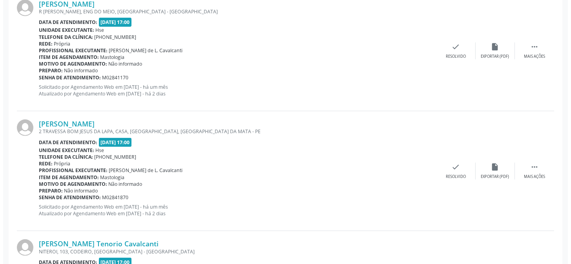
scroll to position [684, 0]
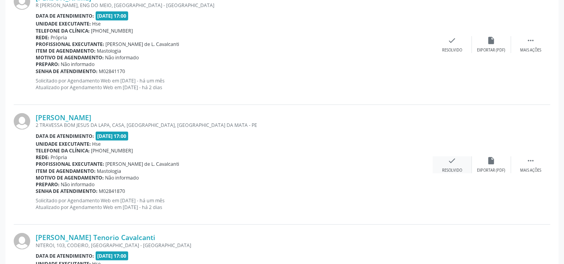
click at [458, 162] on div "check Resolvido" at bounding box center [452, 164] width 39 height 17
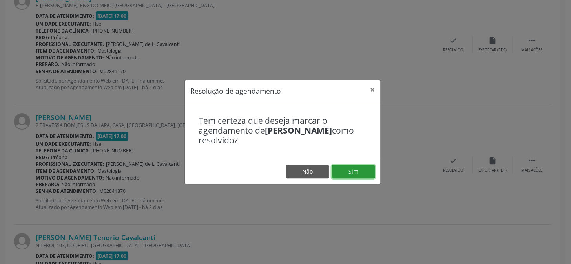
click at [355, 173] on button "Sim" at bounding box center [352, 171] width 43 height 13
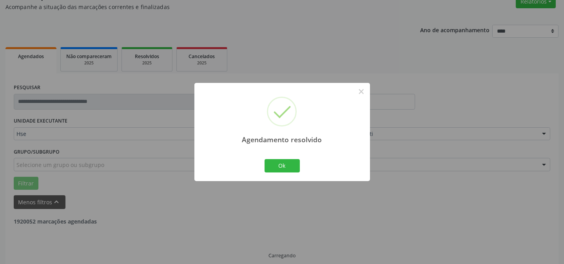
scroll to position [78, 0]
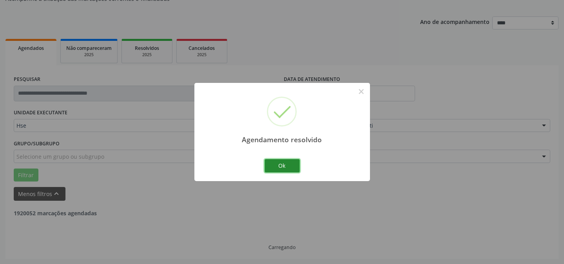
click at [289, 168] on button "Ok" at bounding box center [282, 165] width 35 height 13
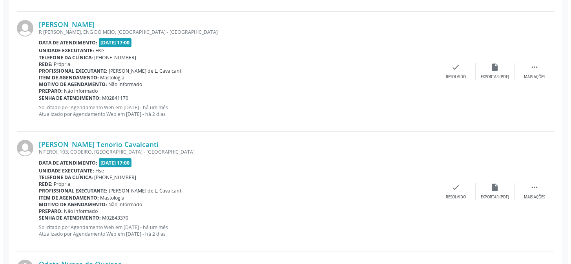
scroll to position [684, 0]
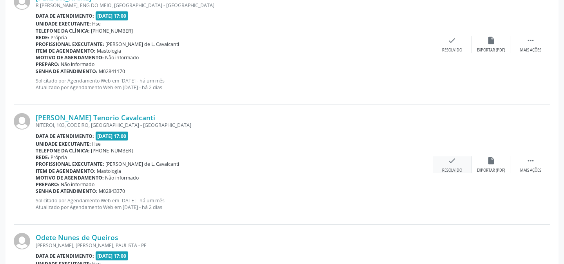
click at [447, 162] on div "check Resolvido" at bounding box center [452, 164] width 39 height 17
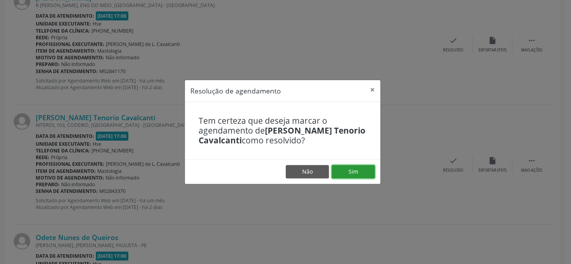
click at [355, 172] on button "Sim" at bounding box center [352, 171] width 43 height 13
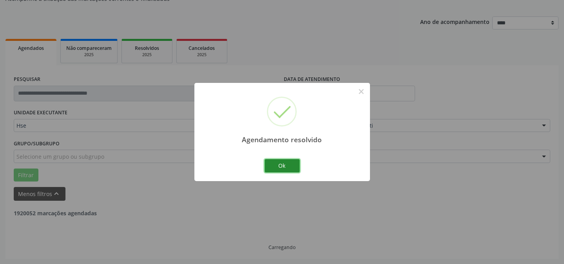
click at [283, 164] on button "Ok" at bounding box center [282, 165] width 35 height 13
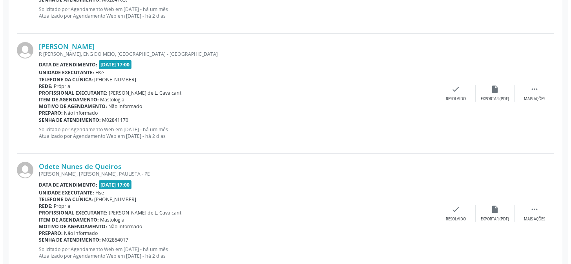
scroll to position [649, 0]
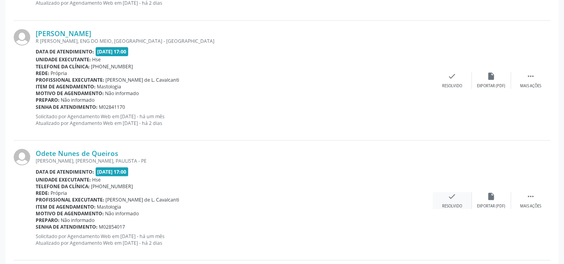
click at [455, 195] on icon "check" at bounding box center [452, 196] width 9 height 9
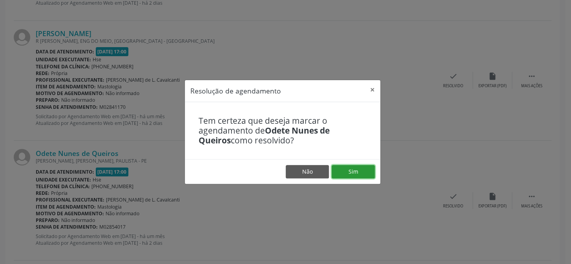
click at [367, 171] on button "Sim" at bounding box center [352, 171] width 43 height 13
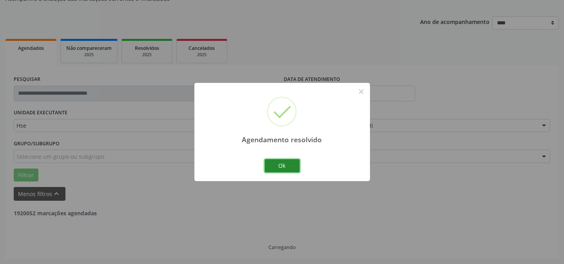
click at [286, 165] on button "Ok" at bounding box center [282, 165] width 35 height 13
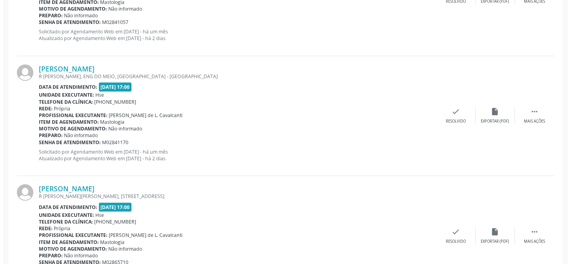
scroll to position [613, 0]
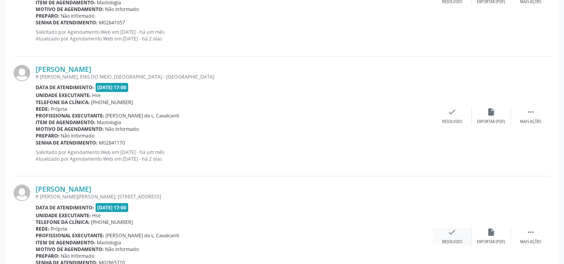
click at [451, 233] on icon "check" at bounding box center [452, 231] width 9 height 9
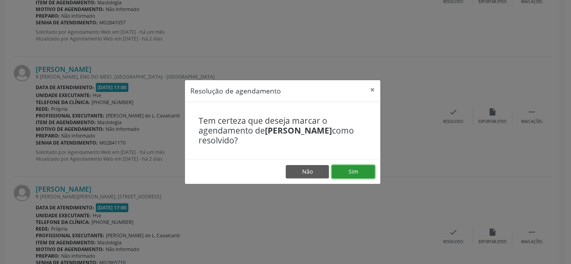
click at [356, 171] on button "Sim" at bounding box center [352, 171] width 43 height 13
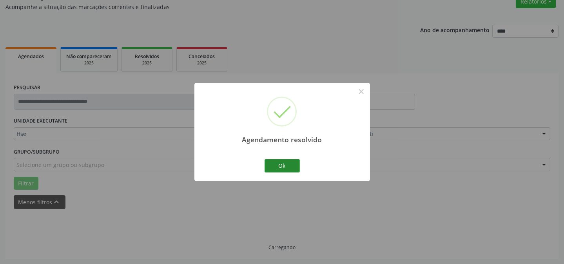
scroll to position [78, 0]
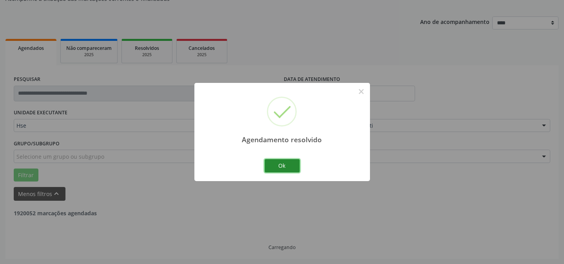
click at [293, 165] on button "Ok" at bounding box center [282, 165] width 35 height 13
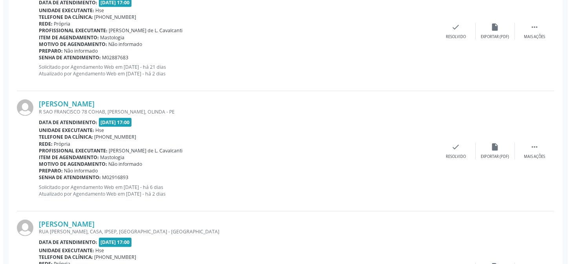
scroll to position [827, 0]
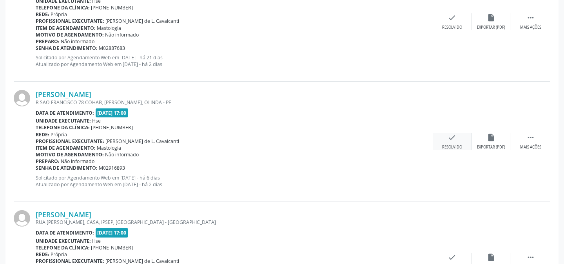
click at [449, 142] on div "check Resolvido" at bounding box center [452, 141] width 39 height 17
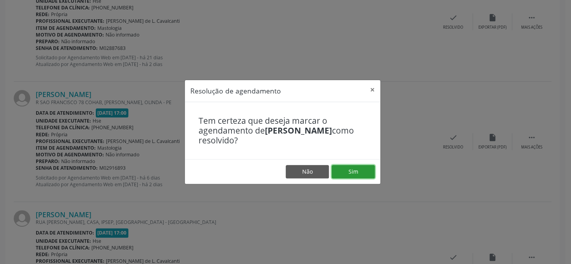
click at [352, 172] on button "Sim" at bounding box center [352, 171] width 43 height 13
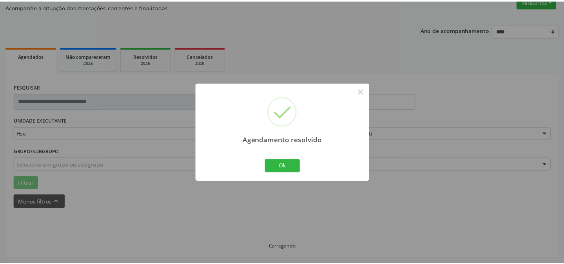
scroll to position [70, 0]
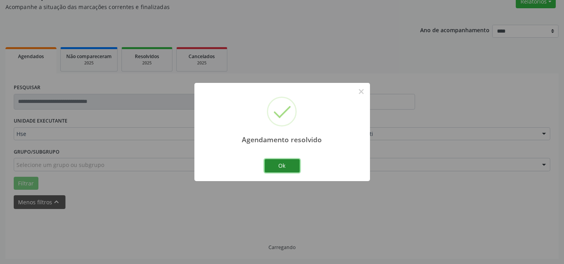
click at [275, 162] on button "Ok" at bounding box center [282, 165] width 35 height 13
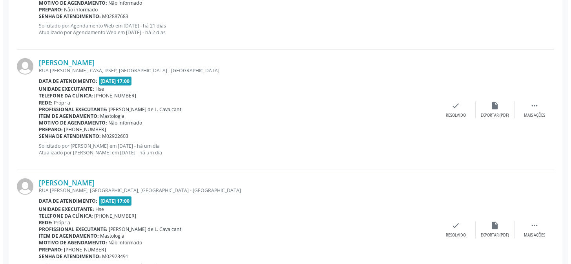
scroll to position [819, 0]
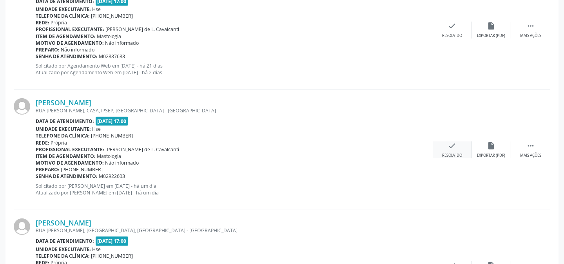
click at [458, 148] on div "check Resolvido" at bounding box center [452, 149] width 39 height 17
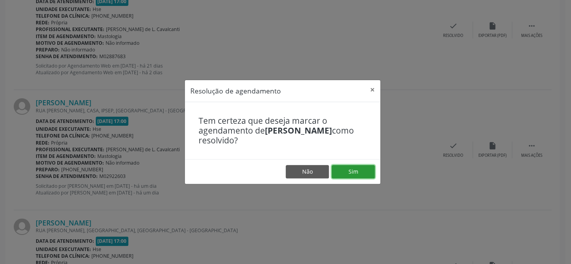
click at [353, 168] on button "Sim" at bounding box center [352, 171] width 43 height 13
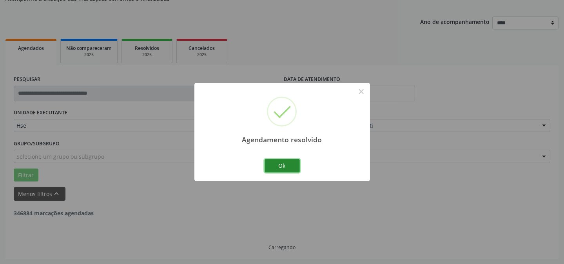
click at [280, 162] on button "Ok" at bounding box center [282, 165] width 35 height 13
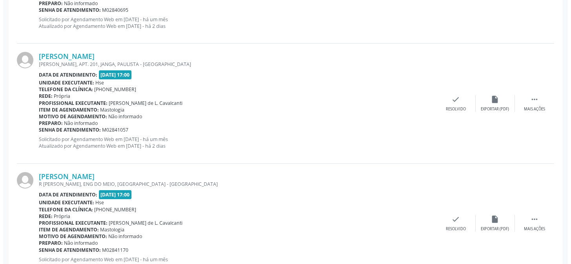
scroll to position [777, 0]
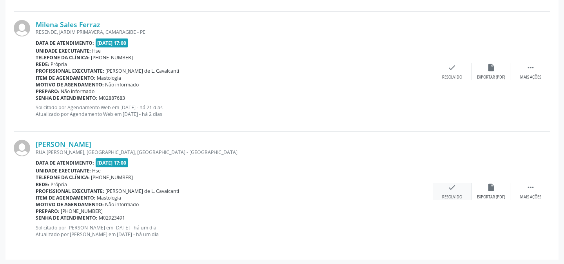
click at [452, 195] on div "Resolvido" at bounding box center [452, 196] width 20 height 5
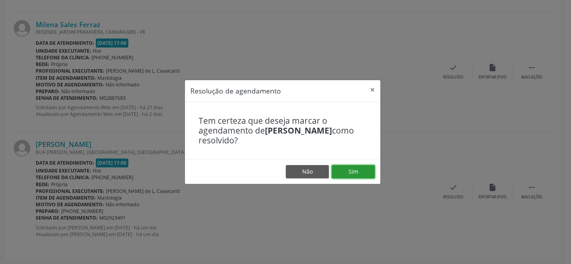
click at [354, 177] on button "Sim" at bounding box center [352, 171] width 43 height 13
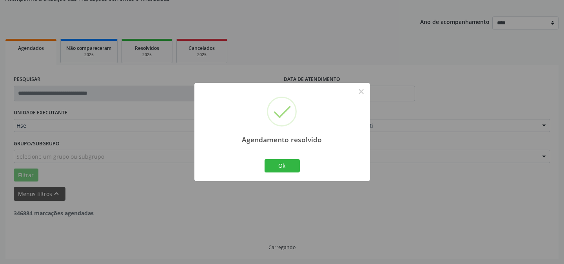
scroll to position [658, 0]
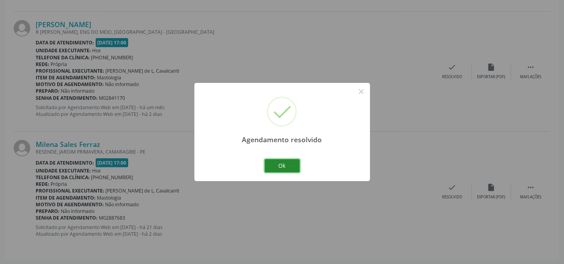
click at [275, 160] on button "Ok" at bounding box center [282, 165] width 35 height 13
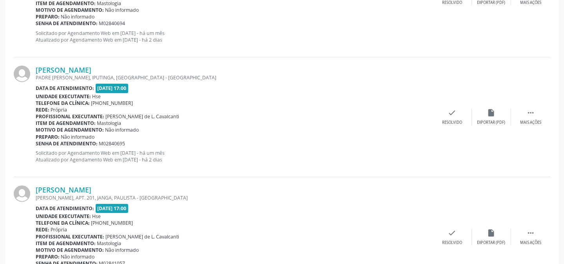
scroll to position [230, 0]
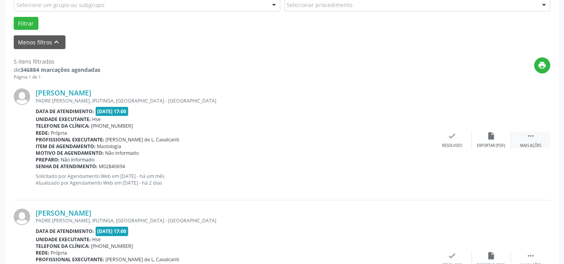
click at [530, 140] on div " Mais ações" at bounding box center [530, 139] width 39 height 17
click at [491, 140] on div "alarm_off Não compareceu" at bounding box center [491, 139] width 39 height 17
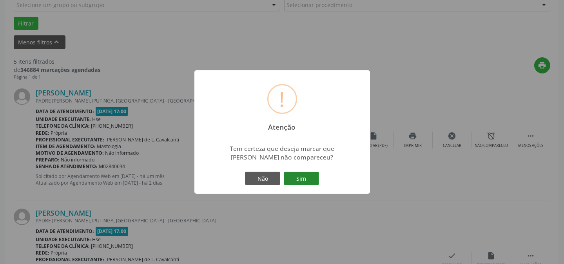
click at [314, 179] on button "Sim" at bounding box center [301, 177] width 35 height 13
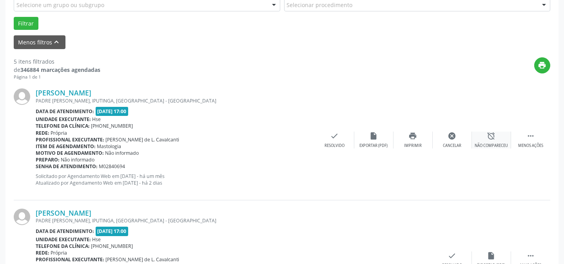
click at [493, 143] on div "Não compareceu" at bounding box center [491, 145] width 33 height 5
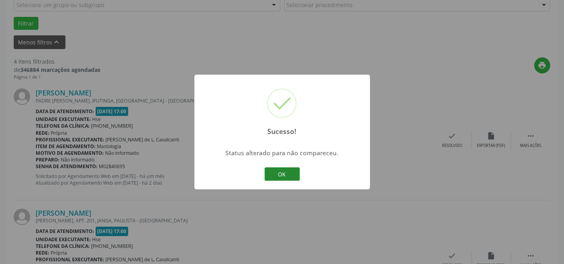
click at [289, 176] on button "OK" at bounding box center [282, 173] width 35 height 13
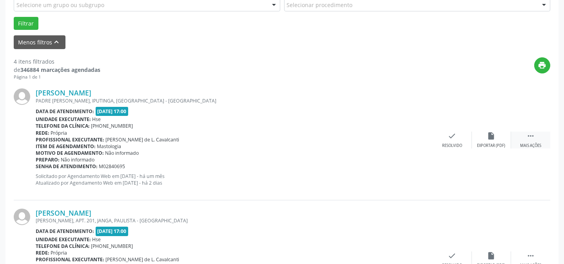
click at [529, 136] on icon "" at bounding box center [531, 135] width 9 height 9
click at [483, 141] on div "alarm_off Não compareceu" at bounding box center [491, 139] width 39 height 17
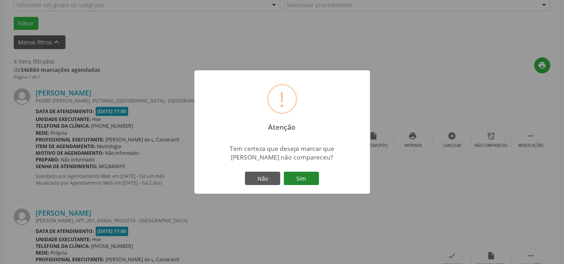
click at [300, 176] on button "Sim" at bounding box center [301, 177] width 35 height 13
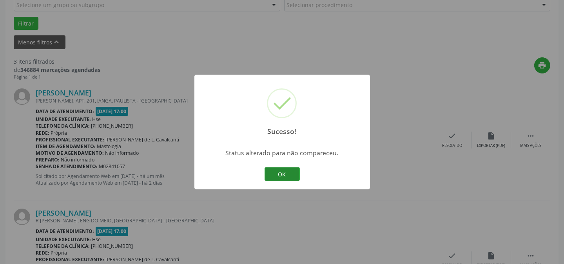
click at [291, 168] on button "OK" at bounding box center [282, 173] width 35 height 13
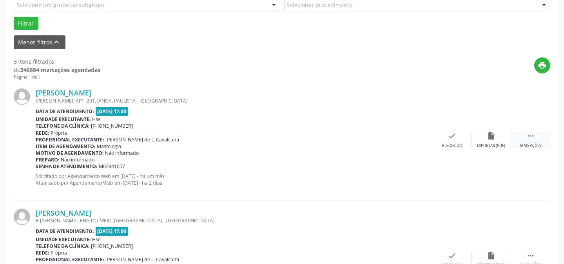
click at [529, 145] on div "Mais ações" at bounding box center [530, 145] width 21 height 5
click at [466, 138] on div "cancel Cancelar" at bounding box center [452, 139] width 39 height 17
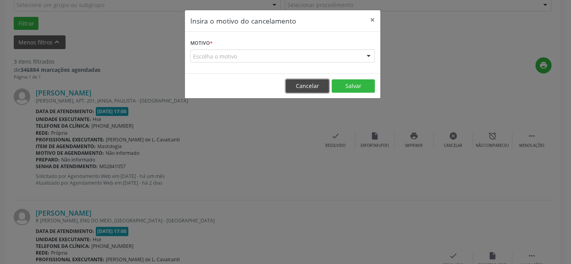
click at [310, 81] on button "Cancelar" at bounding box center [307, 85] width 43 height 13
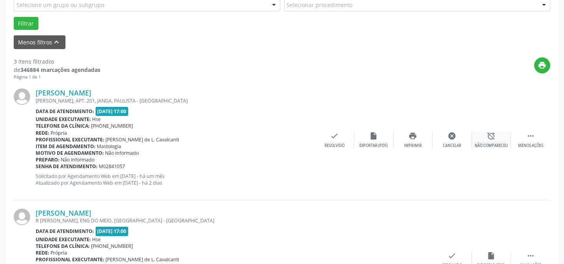
click at [484, 138] on div "alarm_off Não compareceu" at bounding box center [491, 139] width 39 height 17
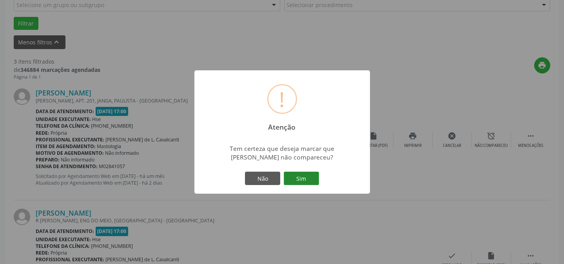
click at [311, 176] on button "Sim" at bounding box center [301, 177] width 35 height 13
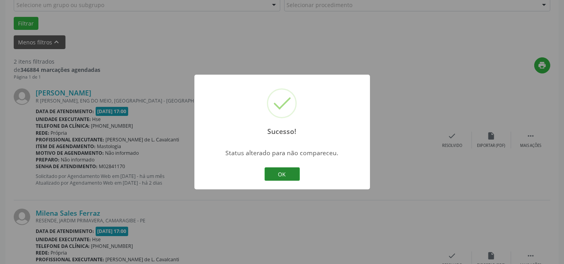
click at [282, 174] on button "OK" at bounding box center [282, 173] width 35 height 13
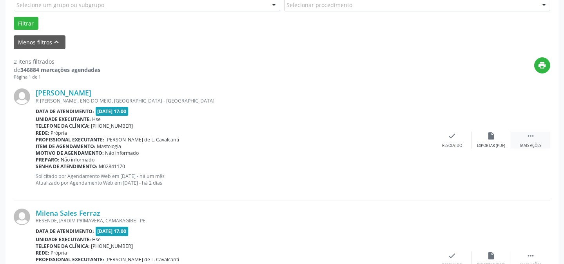
click at [529, 135] on icon "" at bounding box center [531, 135] width 9 height 9
click at [488, 139] on icon "alarm_off" at bounding box center [492, 135] width 9 height 9
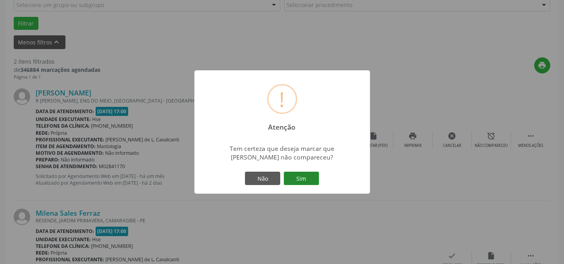
click at [299, 174] on button "Sim" at bounding box center [301, 177] width 35 height 13
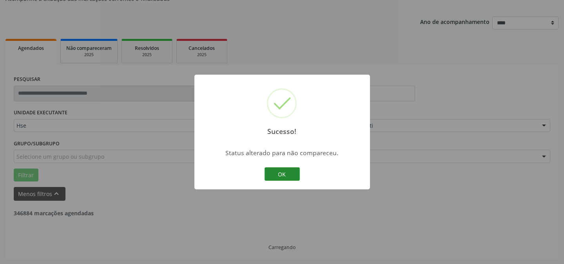
scroll to position [179, 0]
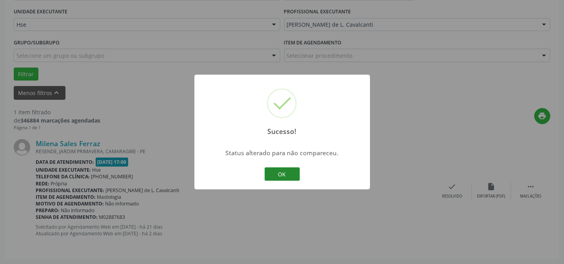
click at [280, 172] on button "OK" at bounding box center [282, 173] width 35 height 13
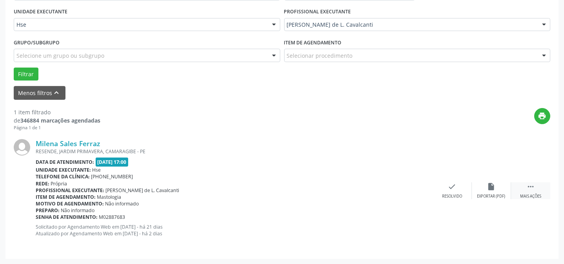
click at [525, 187] on div " Mais ações" at bounding box center [530, 190] width 39 height 17
click at [499, 187] on div "alarm_off Não compareceu" at bounding box center [491, 190] width 39 height 17
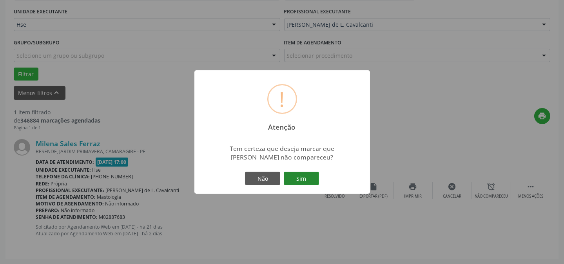
click at [290, 176] on button "Sim" at bounding box center [301, 177] width 35 height 13
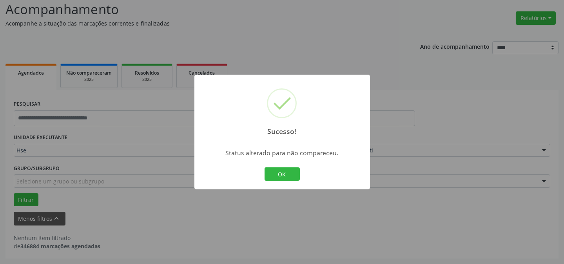
scroll to position [53, 0]
click at [290, 173] on button "OK" at bounding box center [282, 173] width 35 height 13
